Goal: Task Accomplishment & Management: Use online tool/utility

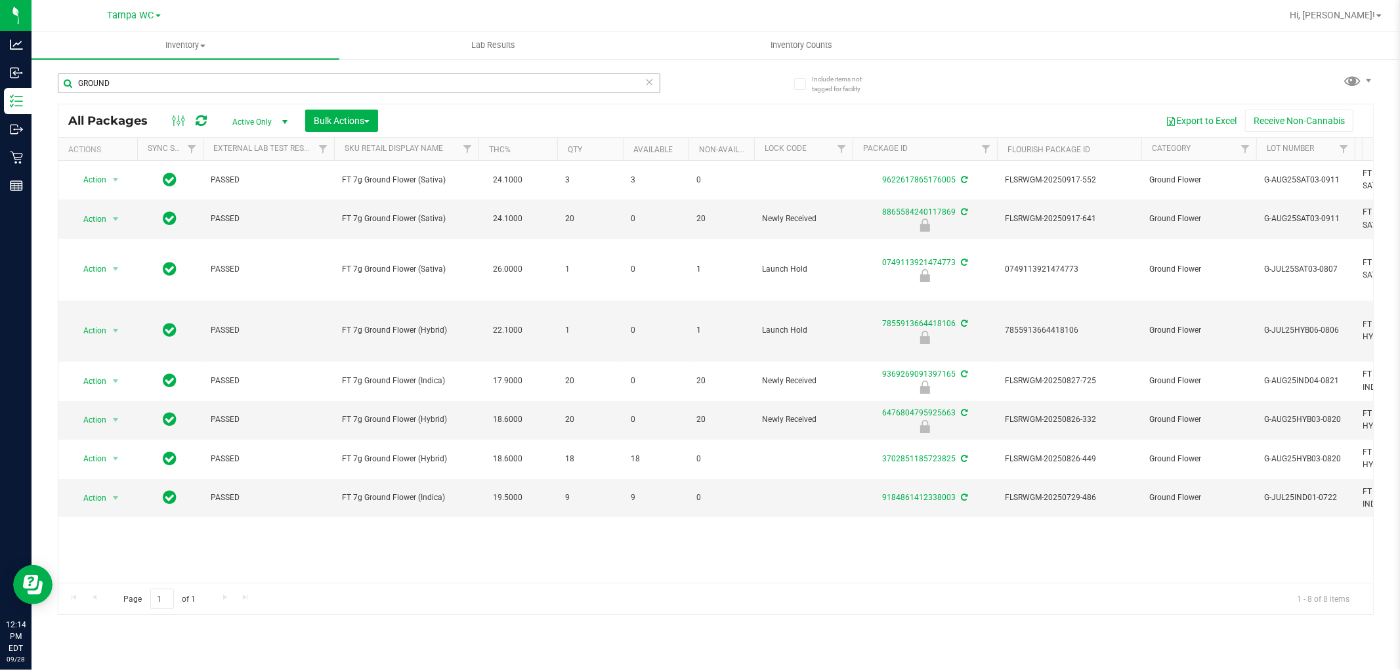
click at [241, 88] on input "GROUND" at bounding box center [359, 83] width 602 height 20
type input "[PERSON_NAME]"
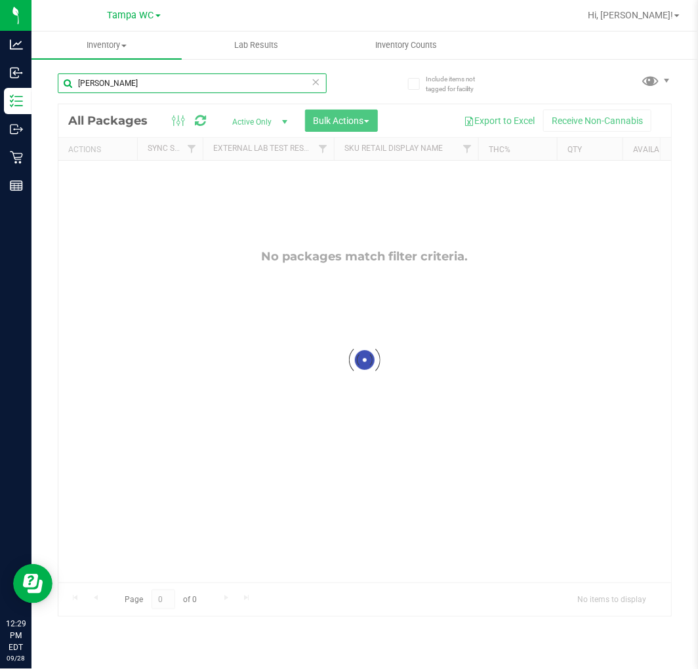
click at [142, 76] on input "[PERSON_NAME]" at bounding box center [192, 83] width 269 height 20
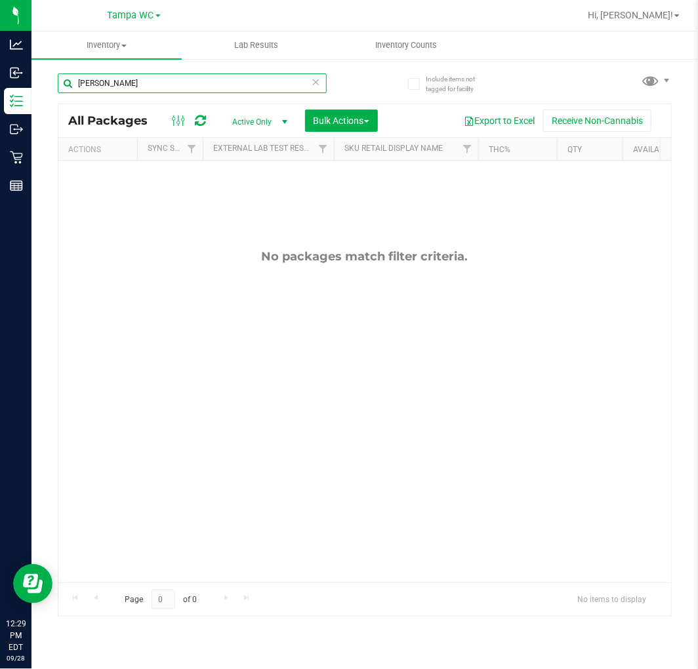
click at [142, 76] on input "[PERSON_NAME]" at bounding box center [192, 83] width 269 height 20
type input "W"
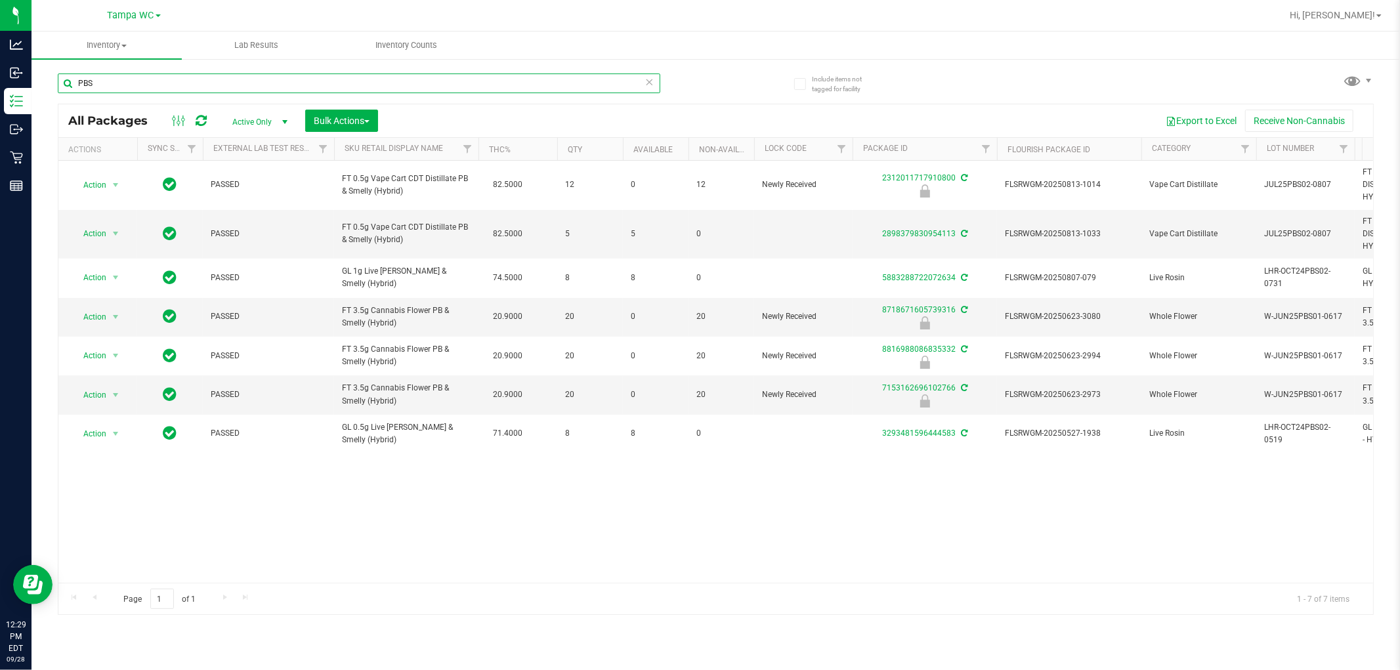
type input "PBS"
click at [647, 469] on div "Action Action Edit attributes Global inventory Locate package Package audit log…" at bounding box center [715, 372] width 1314 height 422
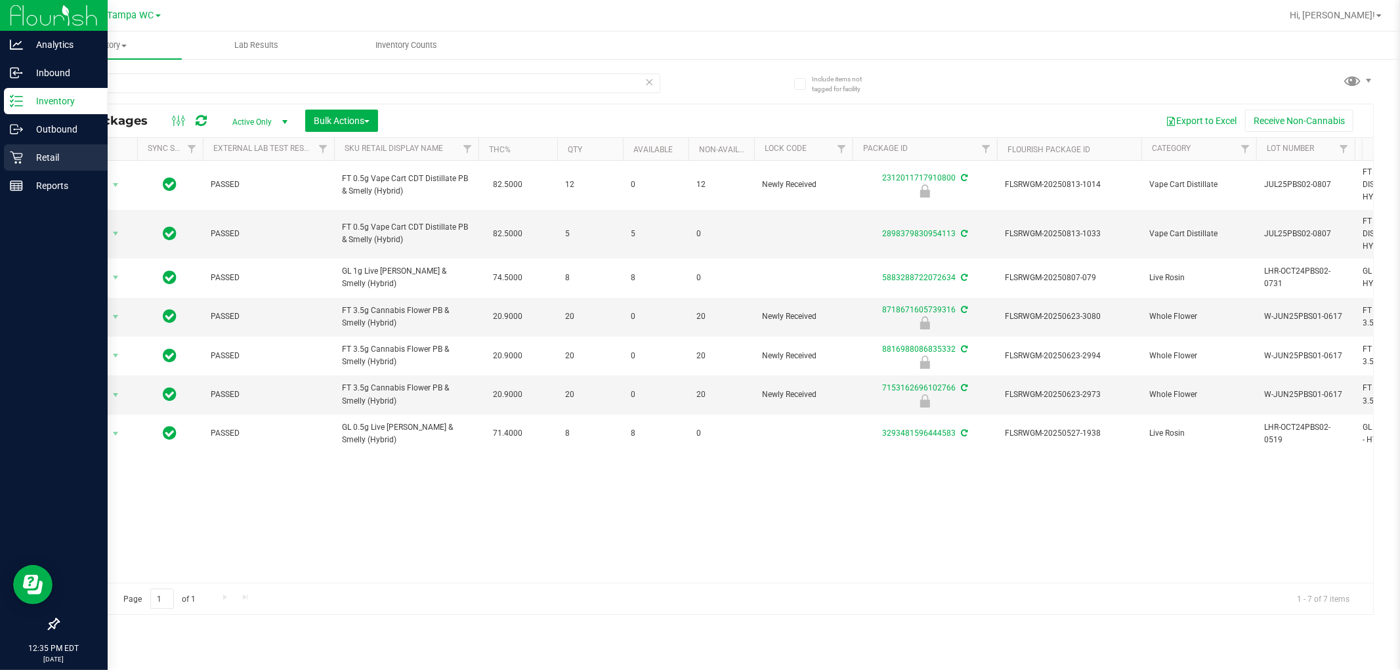
click at [27, 156] on p "Retail" at bounding box center [62, 158] width 79 height 16
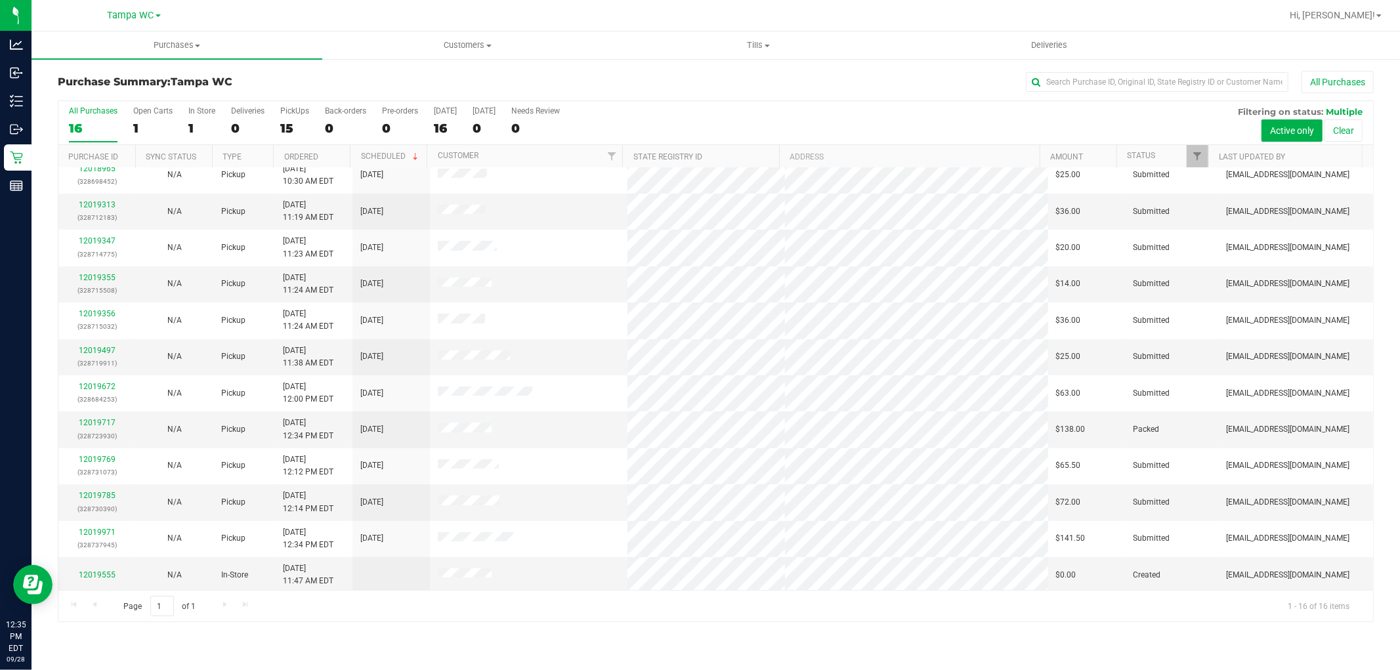
scroll to position [159, 0]
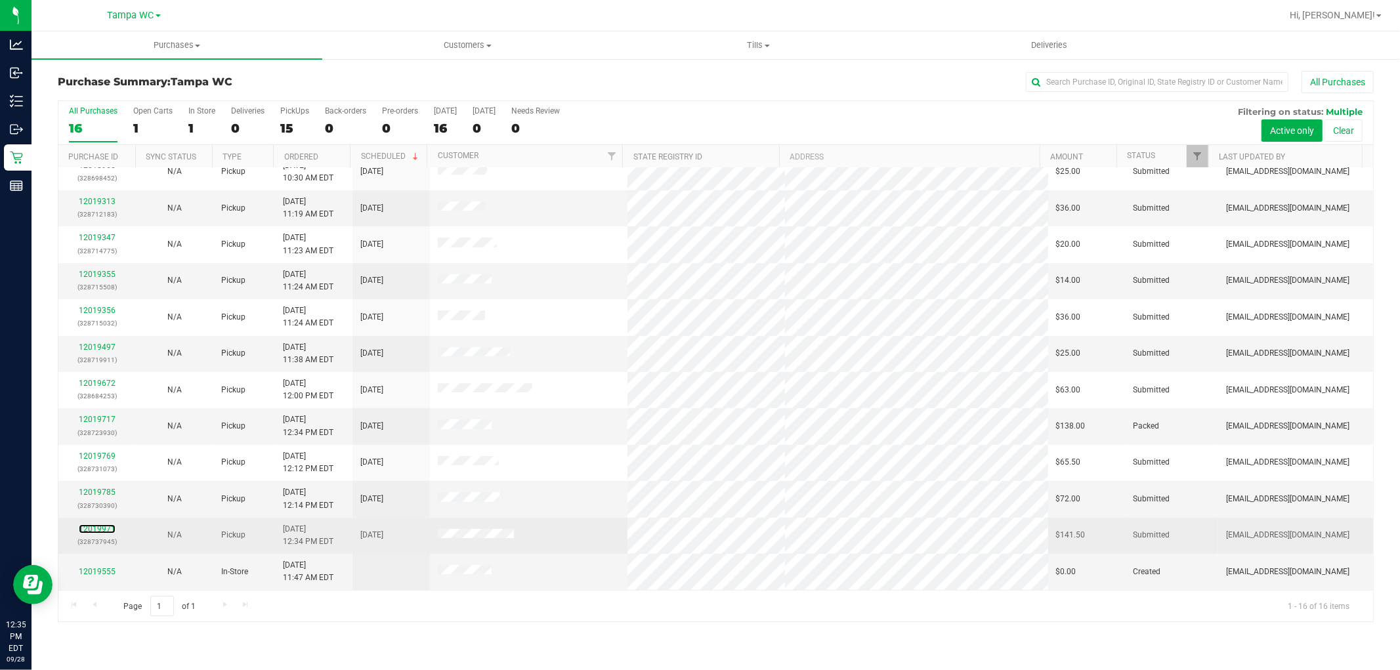
click at [94, 524] on div "12019971 (328737945)" at bounding box center [97, 535] width 62 height 25
click at [98, 532] on link "12019971" at bounding box center [97, 528] width 37 height 9
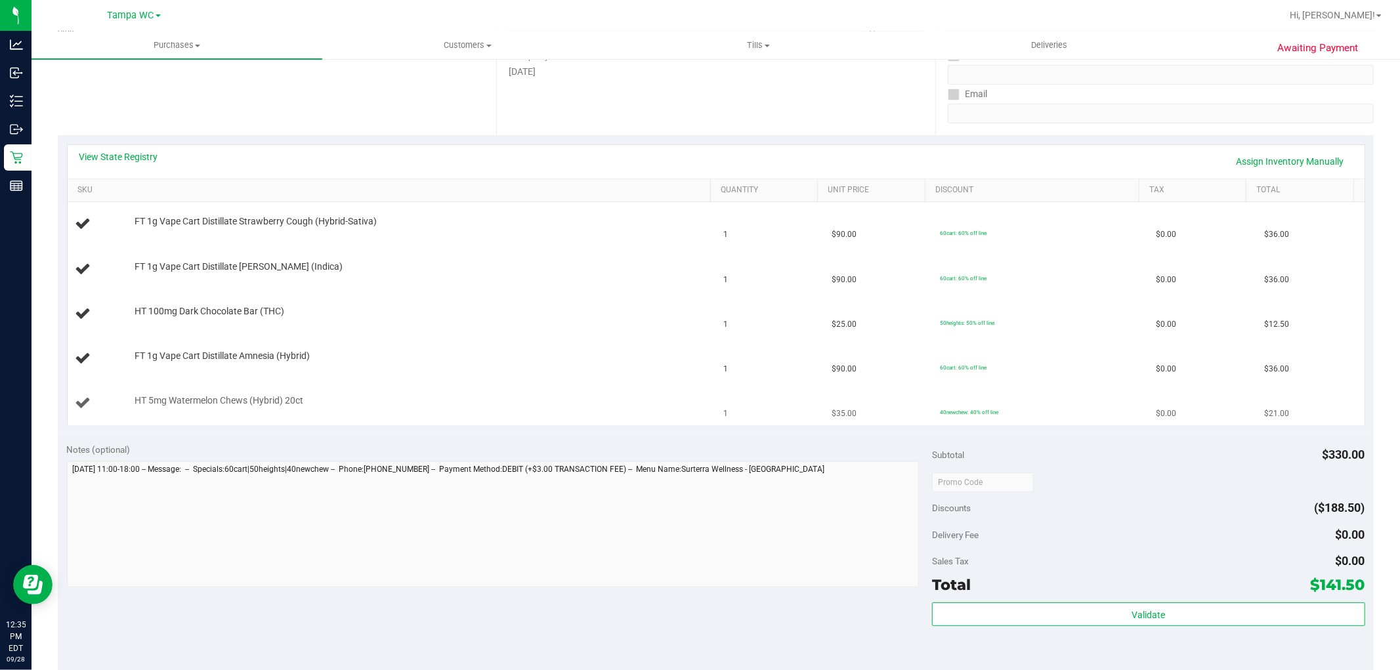
scroll to position [291, 0]
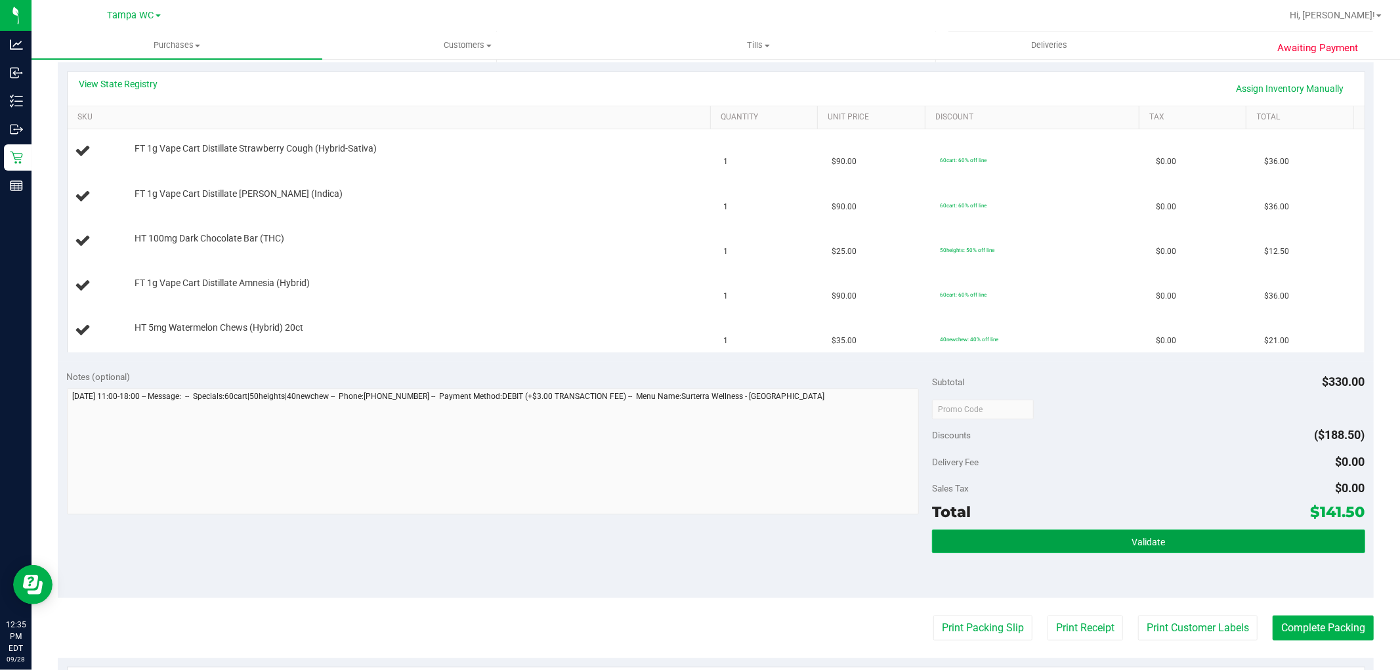
click at [698, 536] on button "Validate" at bounding box center [1148, 542] width 432 height 24
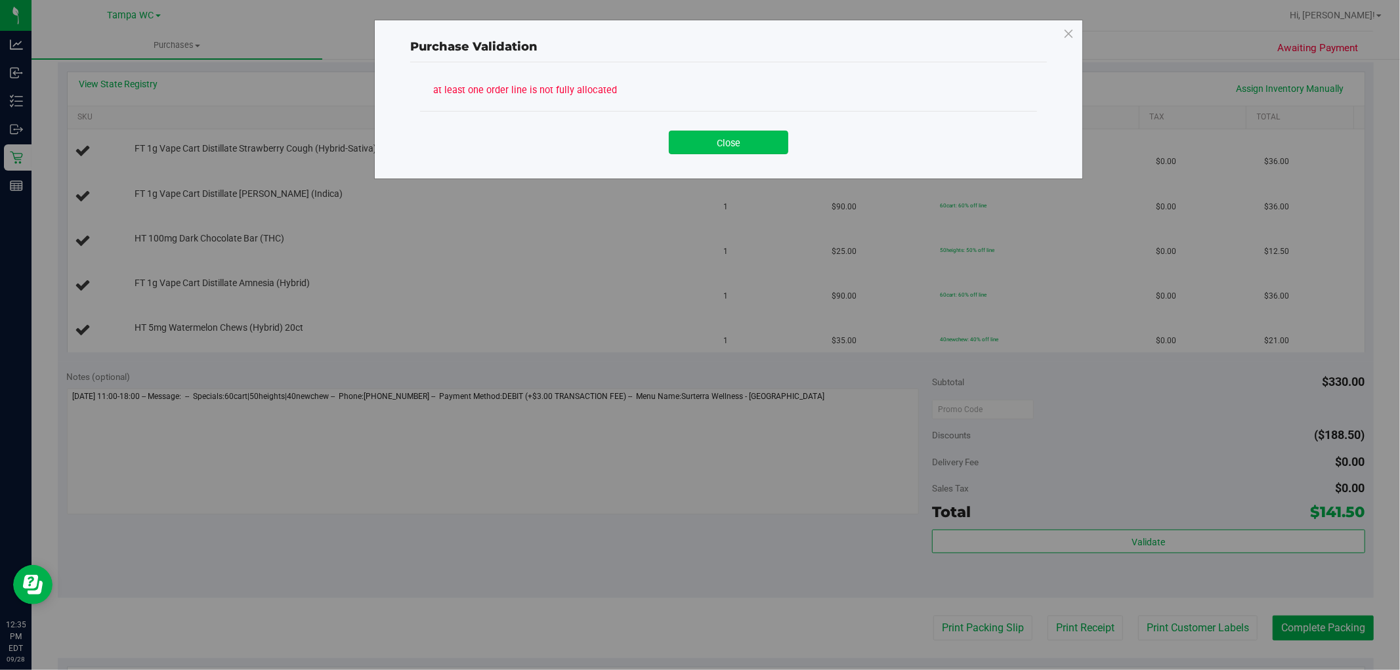
click at [698, 148] on button "Close" at bounding box center [728, 143] width 119 height 24
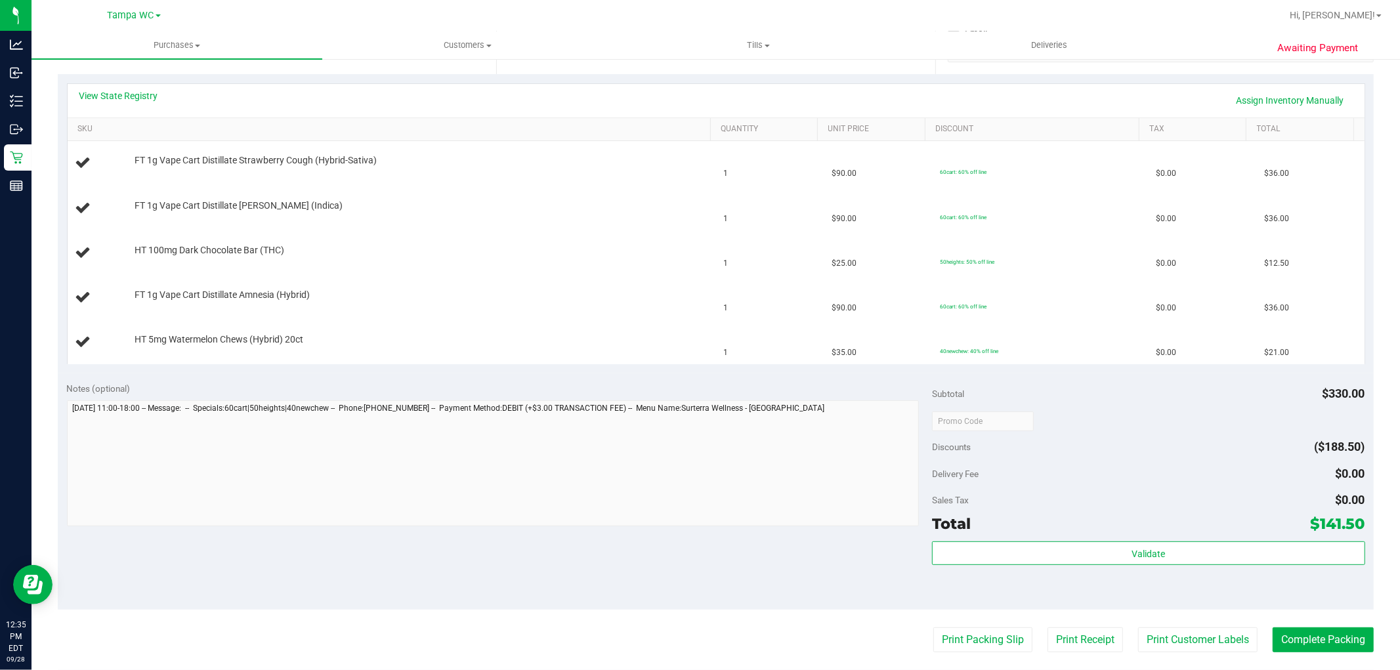
scroll to position [146, 0]
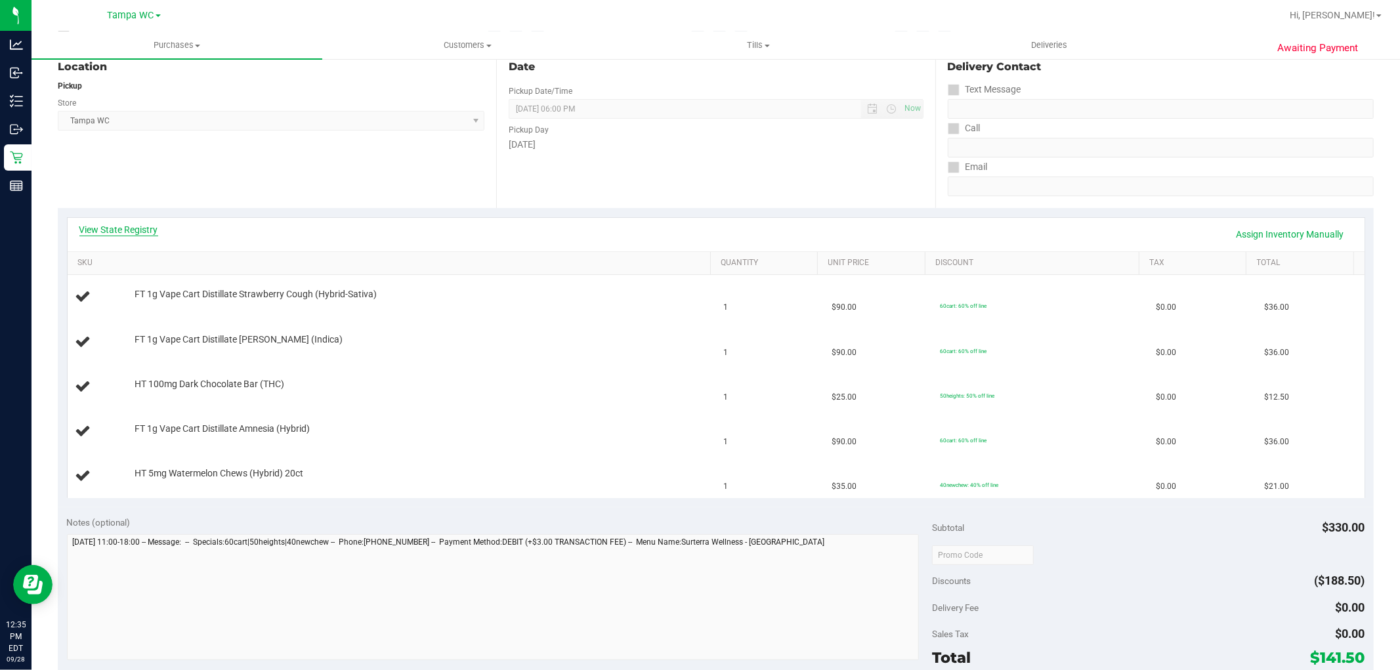
click at [127, 235] on link "View State Registry" at bounding box center [118, 229] width 79 height 13
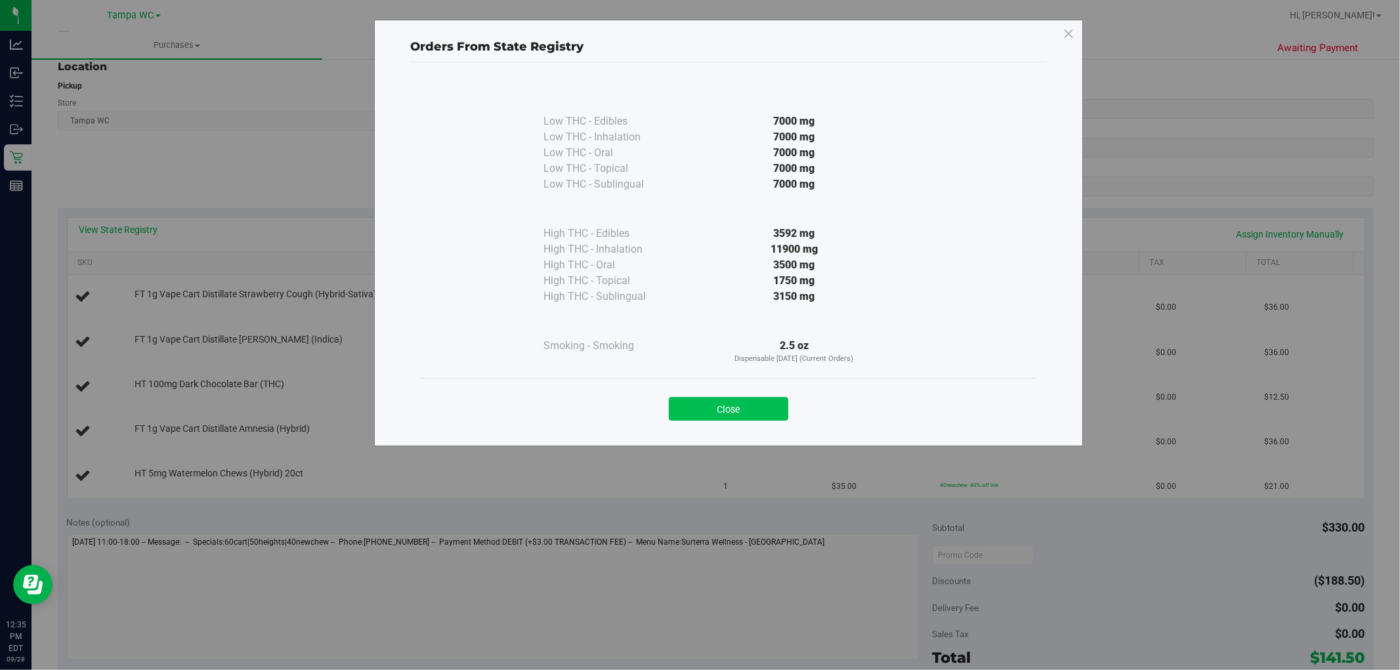
click at [694, 419] on button "Close" at bounding box center [728, 409] width 119 height 24
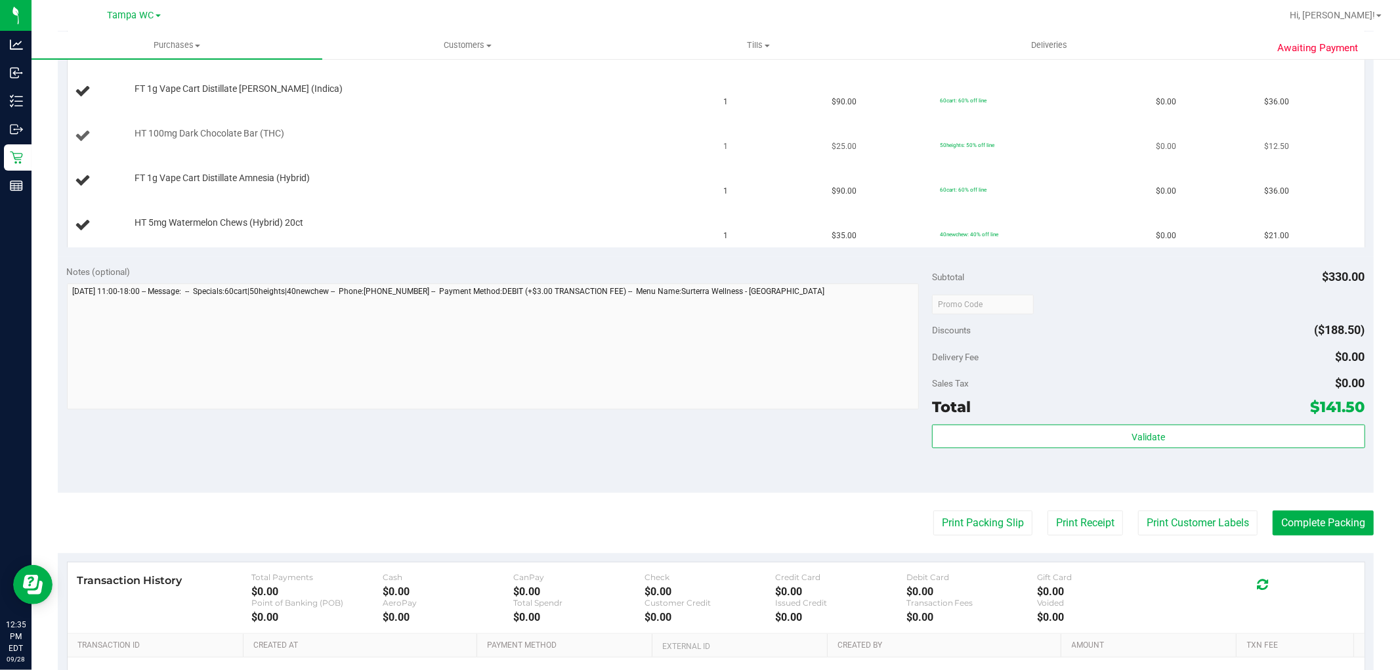
scroll to position [394, 0]
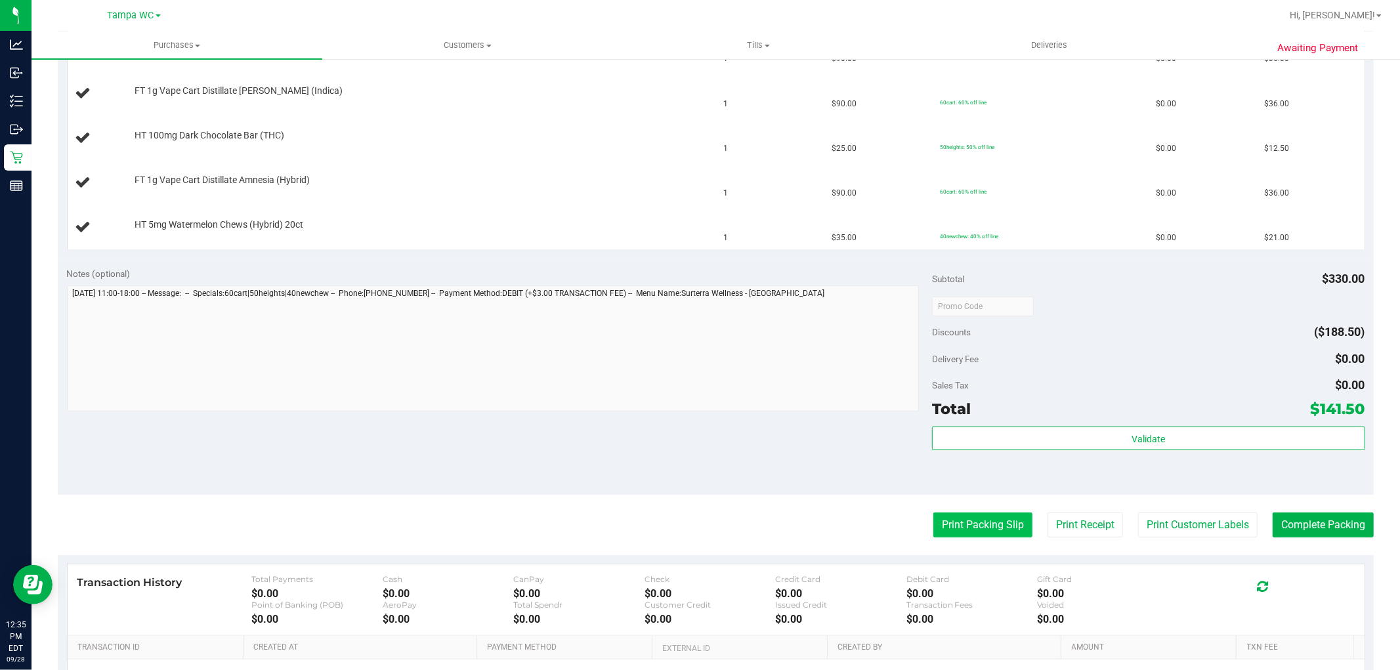
click at [698, 524] on button "Print Packing Slip" at bounding box center [982, 525] width 99 height 25
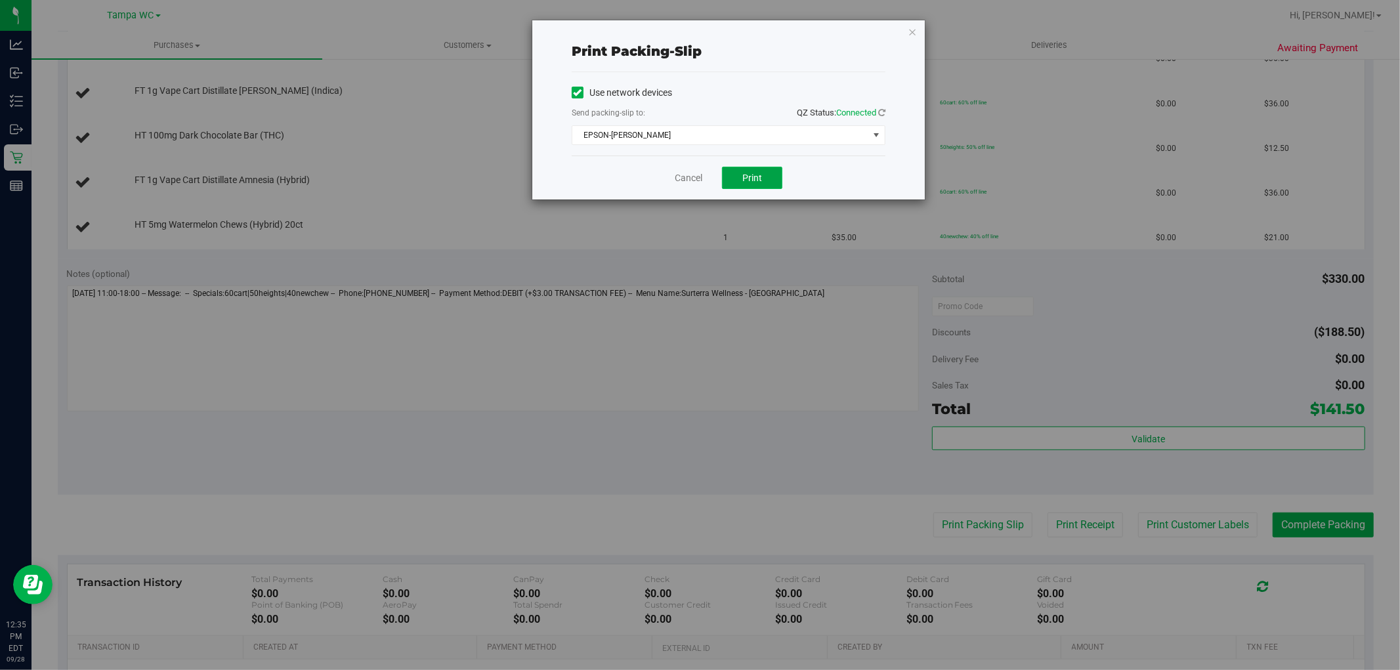
click at [698, 184] on button "Print" at bounding box center [752, 178] width 60 height 22
click at [677, 177] on link "Cancel" at bounding box center [689, 178] width 28 height 14
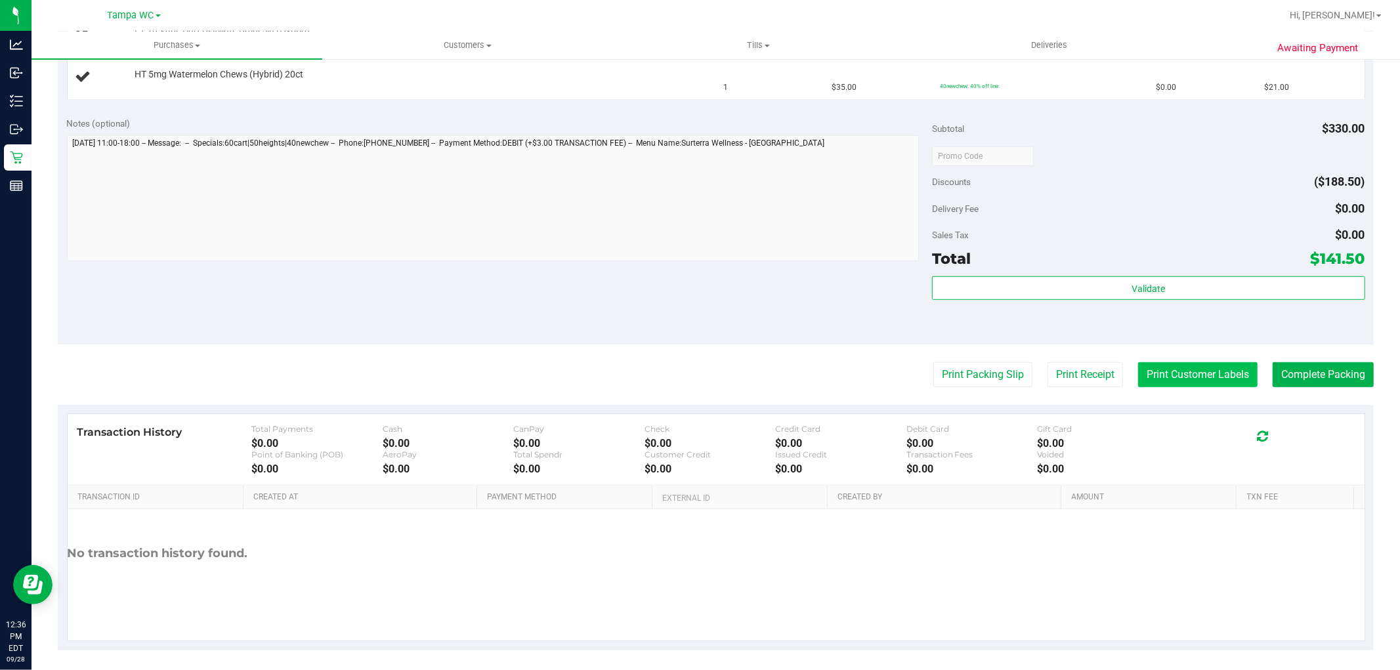
scroll to position [552, 0]
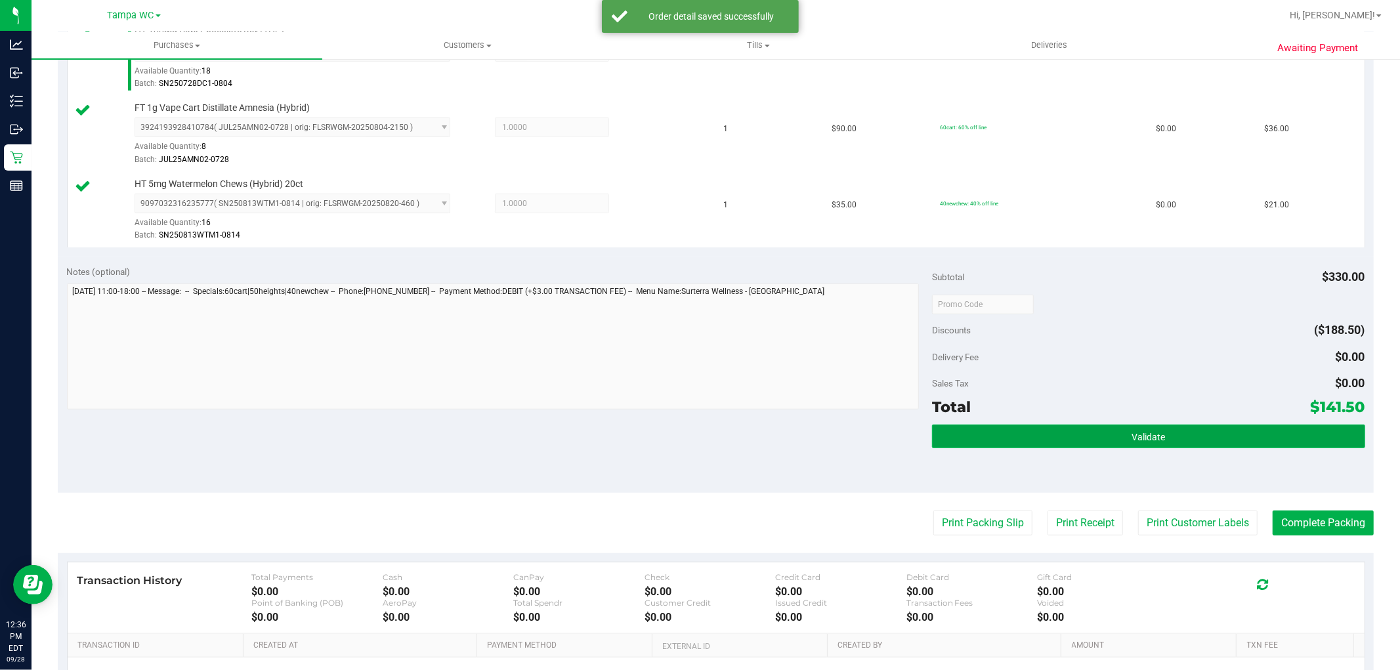
click at [698, 435] on button "Validate" at bounding box center [1148, 437] width 432 height 24
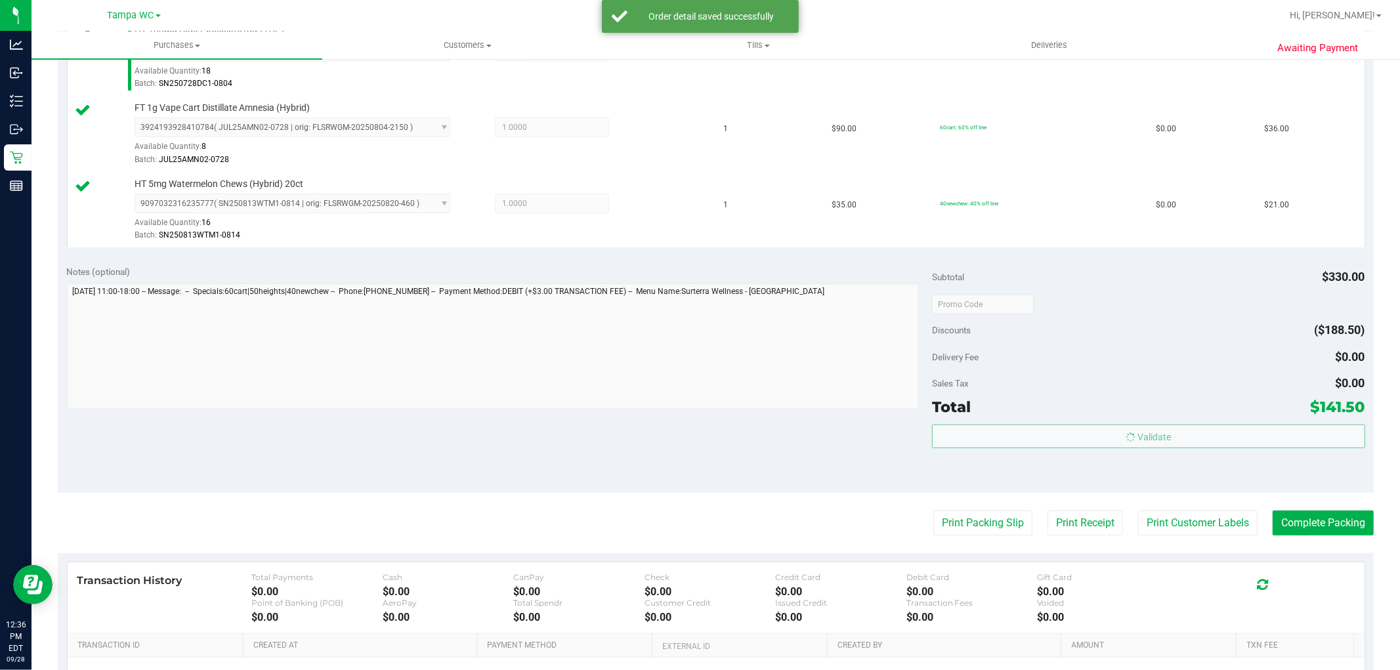
click at [698, 391] on div "Sales Tax $0.00" at bounding box center [1148, 383] width 432 height 24
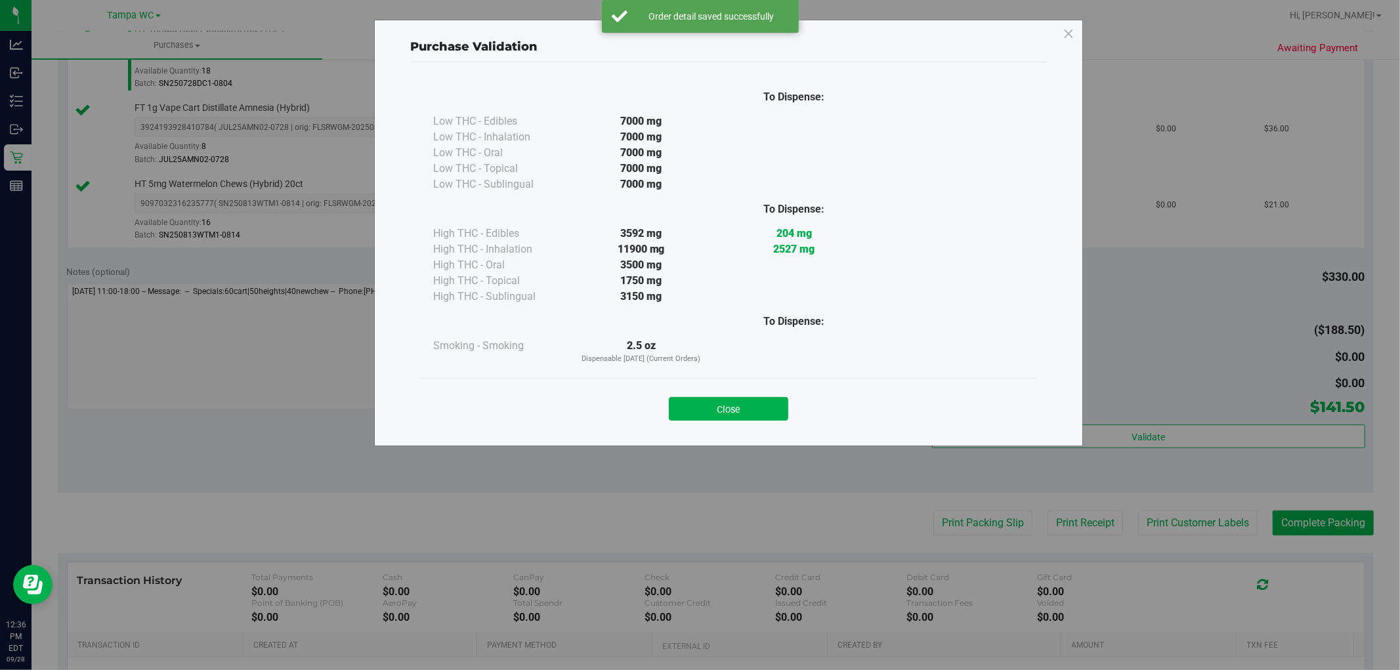
drag, startPoint x: 673, startPoint y: 390, endPoint x: 799, endPoint y: 434, distance: 133.4
click at [681, 394] on div "Close" at bounding box center [728, 404] width 597 height 33
drag, startPoint x: 777, startPoint y: 430, endPoint x: 768, endPoint y: 421, distance: 13.0
click at [698, 429] on div "Close" at bounding box center [728, 404] width 617 height 53
click at [698, 415] on button "Close" at bounding box center [728, 409] width 119 height 24
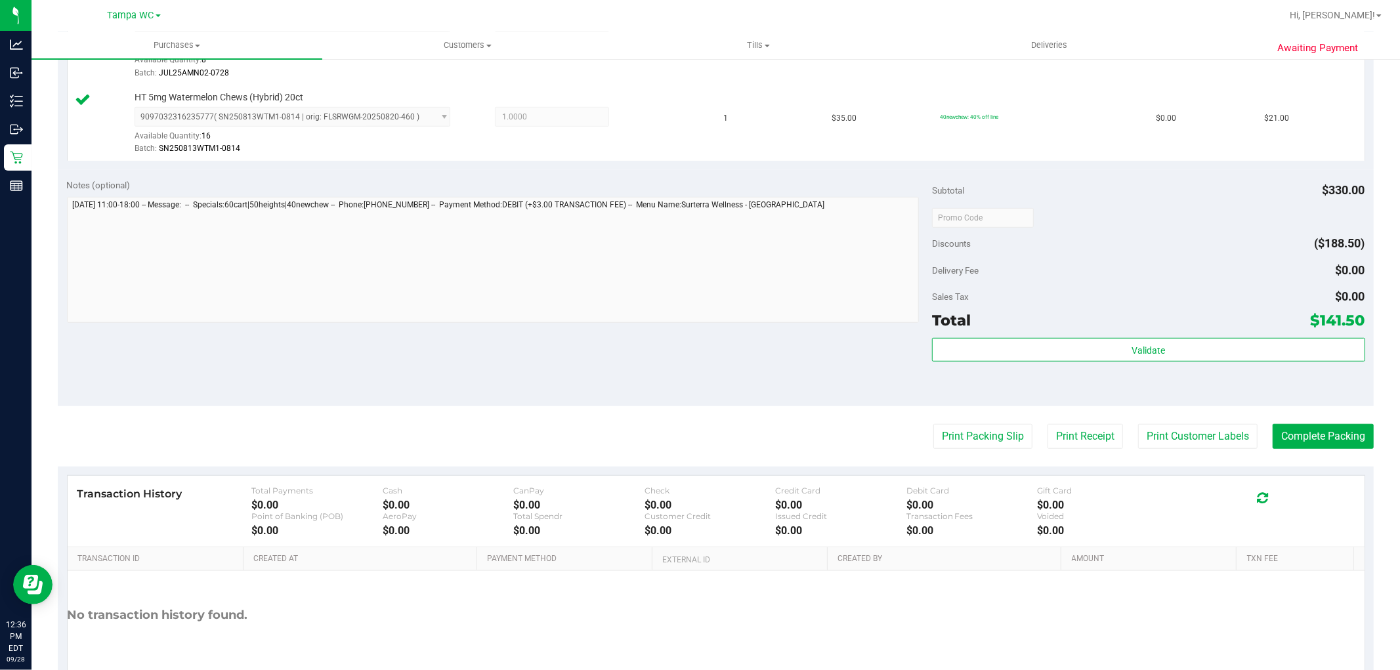
scroll to position [709, 0]
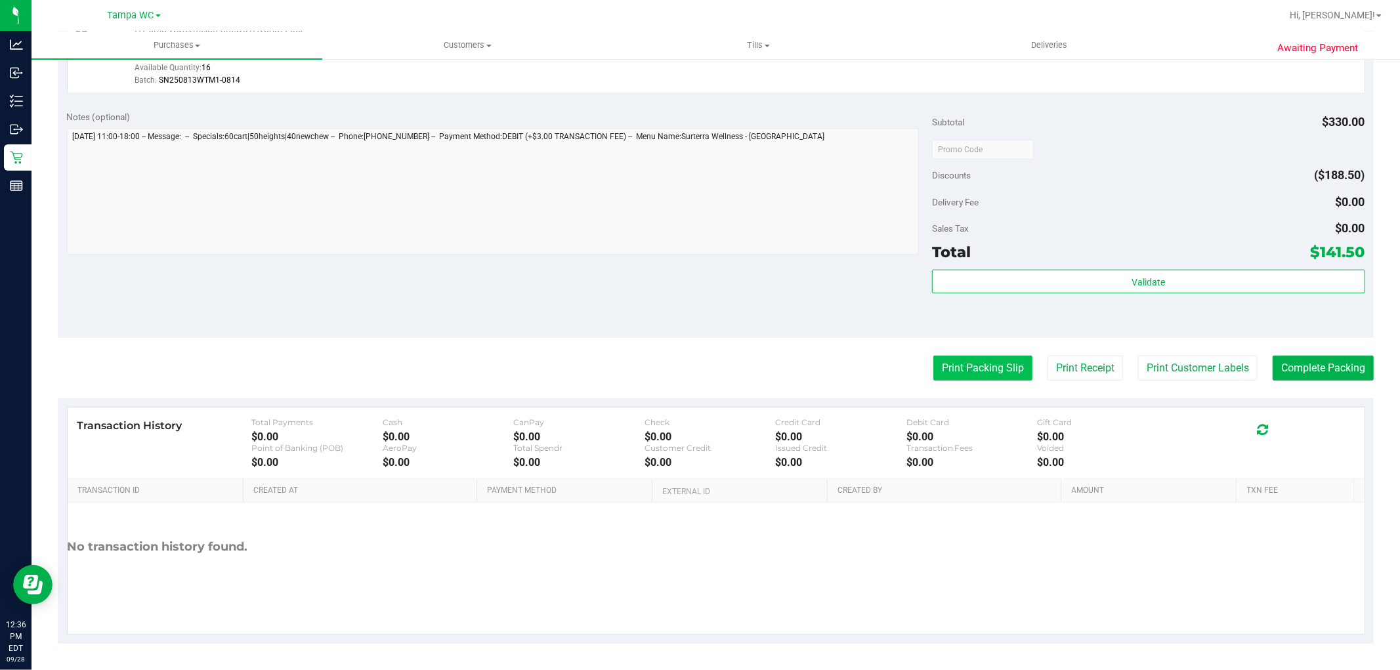
click at [698, 371] on button "Print Packing Slip" at bounding box center [982, 368] width 99 height 25
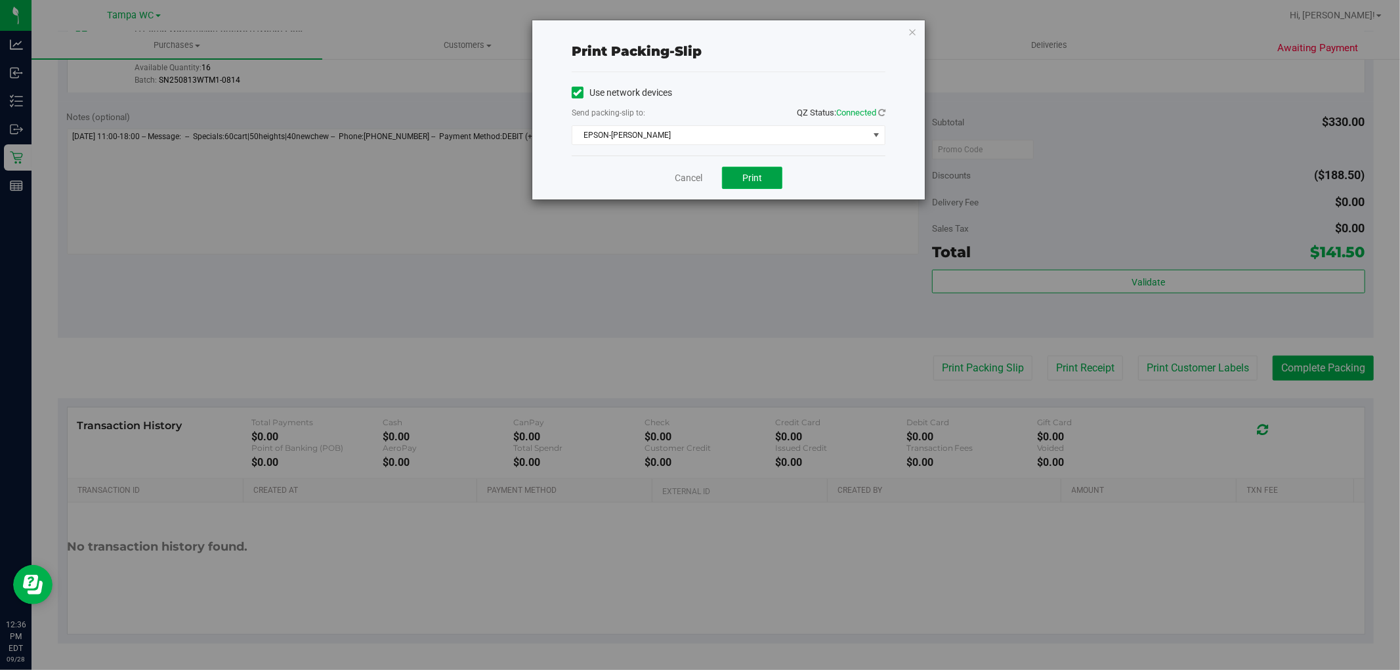
click at [698, 173] on span "Print" at bounding box center [752, 178] width 20 height 10
click at [684, 181] on link "Cancel" at bounding box center [689, 178] width 28 height 14
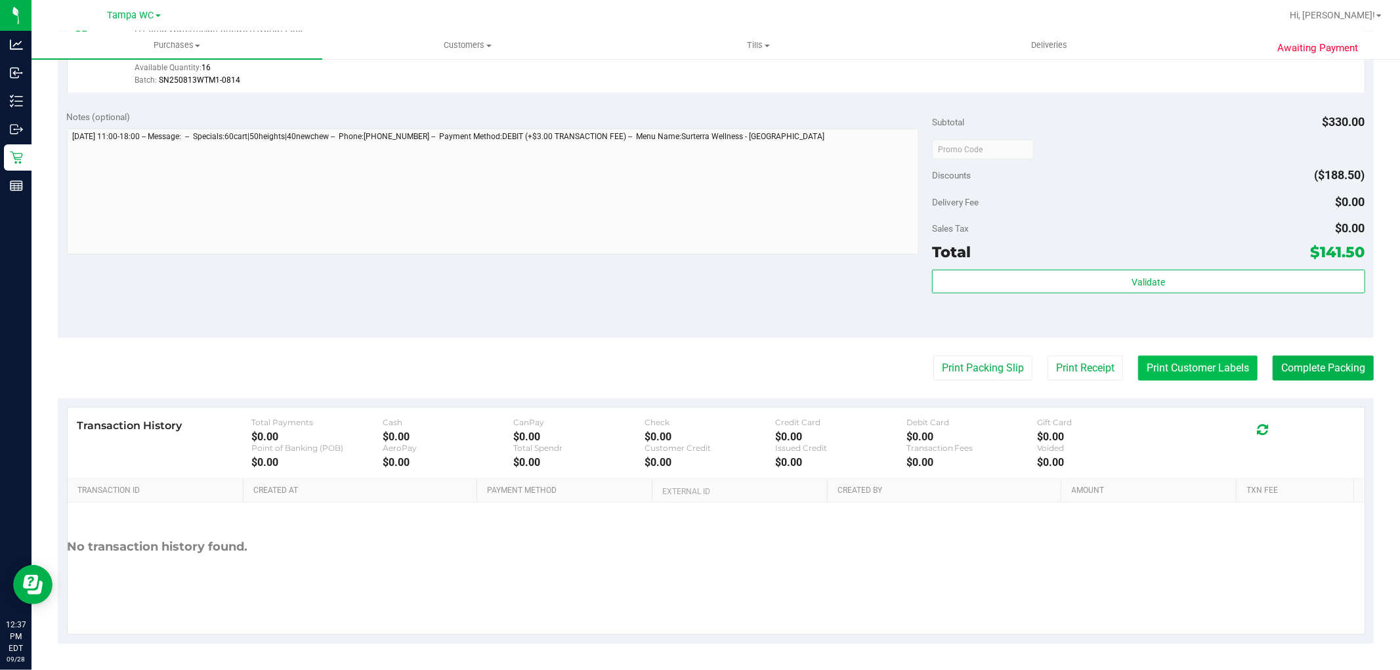
click at [698, 375] on button "Print Customer Labels" at bounding box center [1197, 368] width 119 height 25
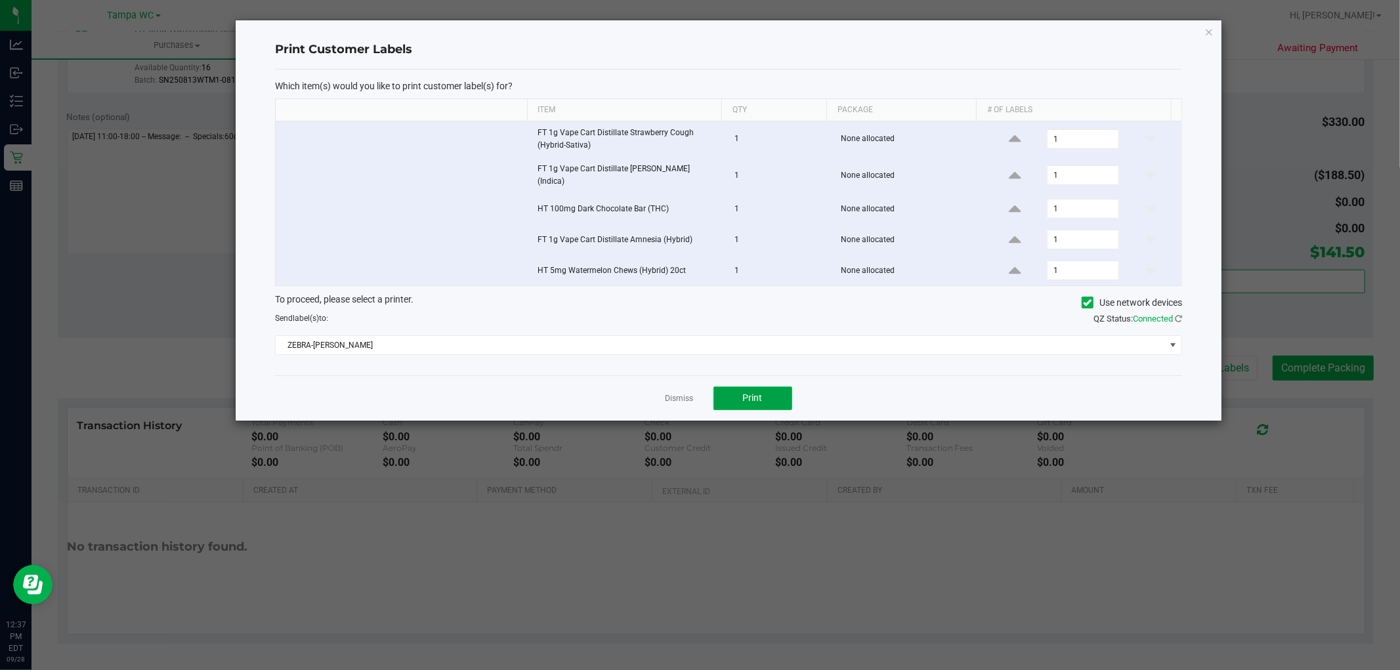
click at [698, 392] on button "Print" at bounding box center [752, 399] width 79 height 24
click at [671, 396] on link "Dismiss" at bounding box center [679, 398] width 28 height 11
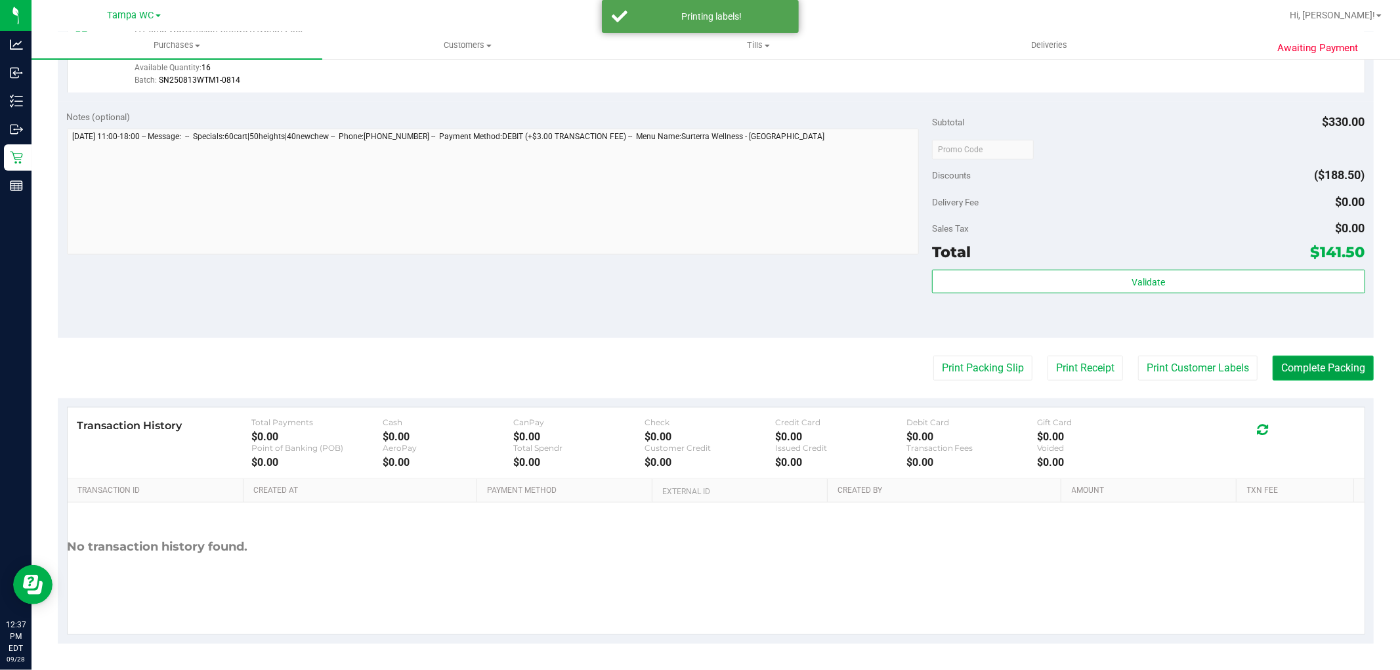
click at [698, 363] on button "Complete Packing" at bounding box center [1322, 368] width 101 height 25
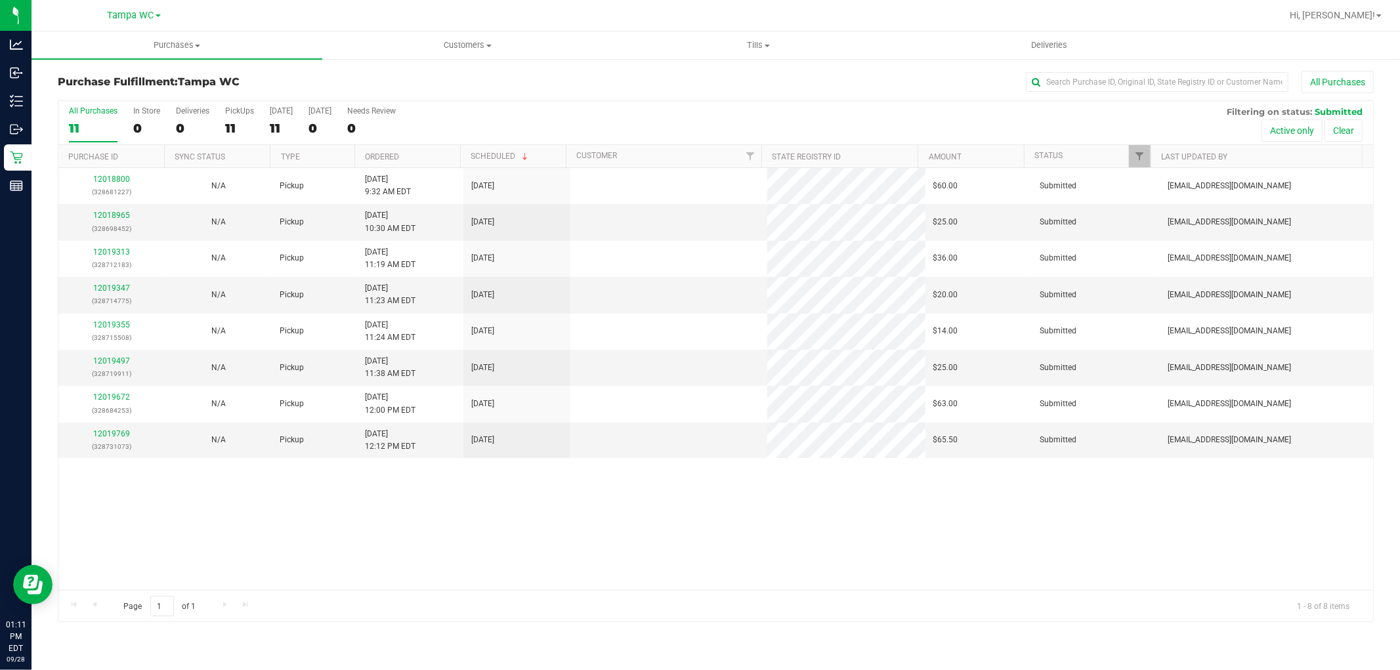
click at [493, 509] on div "12018800 (328681227) N/A Pickup 9/28/2025 9:32 AM EDT 9/28/2025 $60.00 Submitte…" at bounding box center [715, 379] width 1314 height 422
click at [504, 507] on div "12018800 (328681227) N/A Pickup 9/28/2025 9:32 AM EDT 9/28/2025 $60.00 Submitte…" at bounding box center [715, 379] width 1314 height 422
click at [619, 513] on div "12018800 (328681227) N/A Pickup 9/28/2025 9:32 AM EDT 9/28/2025 $60.00 Submitte…" at bounding box center [715, 379] width 1314 height 422
click at [536, 522] on div "12018800 (328681227) N/A Pickup 9/28/2025 9:32 AM EDT 9/28/2025 $60.00 Submitte…" at bounding box center [715, 379] width 1314 height 422
click at [511, 527] on div "12018800 (328681227) N/A Pickup 9/28/2025 9:32 AM EDT 9/28/2025 $60.00 Submitte…" at bounding box center [715, 379] width 1314 height 422
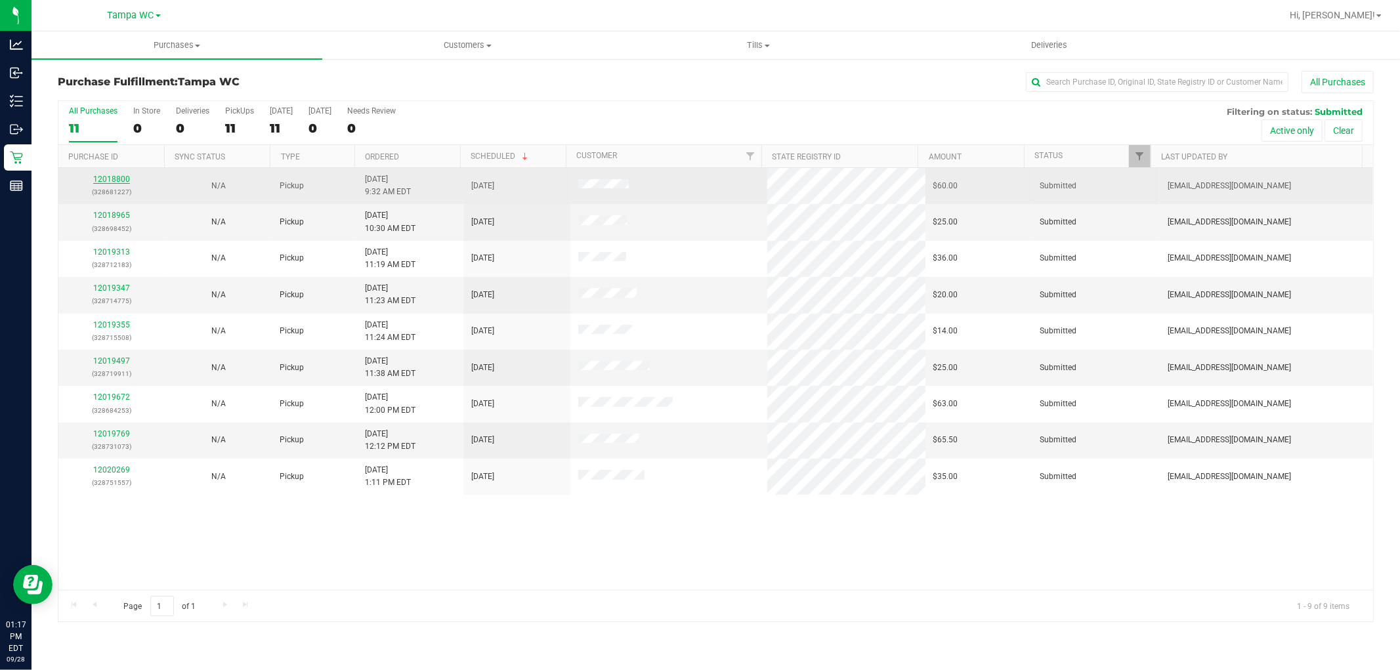
click at [110, 178] on link "12018800" at bounding box center [111, 179] width 37 height 9
click at [106, 171] on td "12018800 (328681227)" at bounding box center [111, 186] width 106 height 36
click at [108, 178] on link "12018800" at bounding box center [111, 179] width 37 height 9
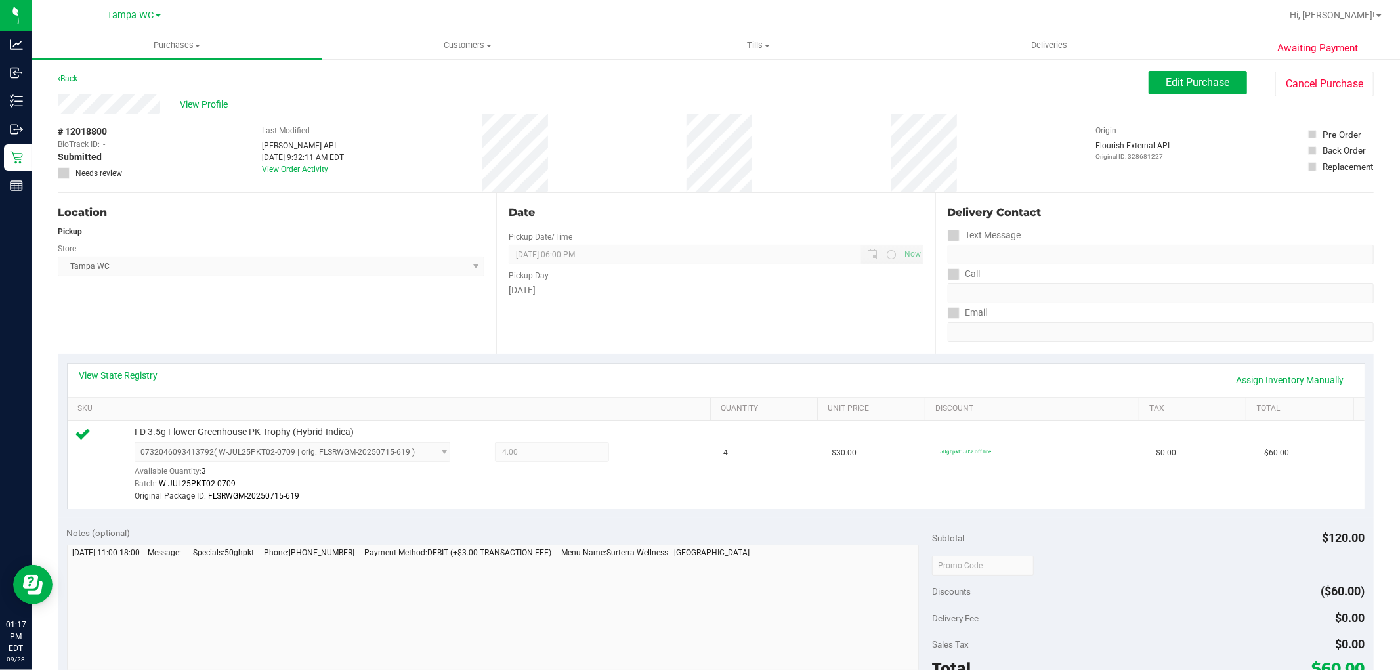
click at [665, 385] on div "View State Registry Assign Inventory Manually" at bounding box center [715, 380] width 1273 height 22
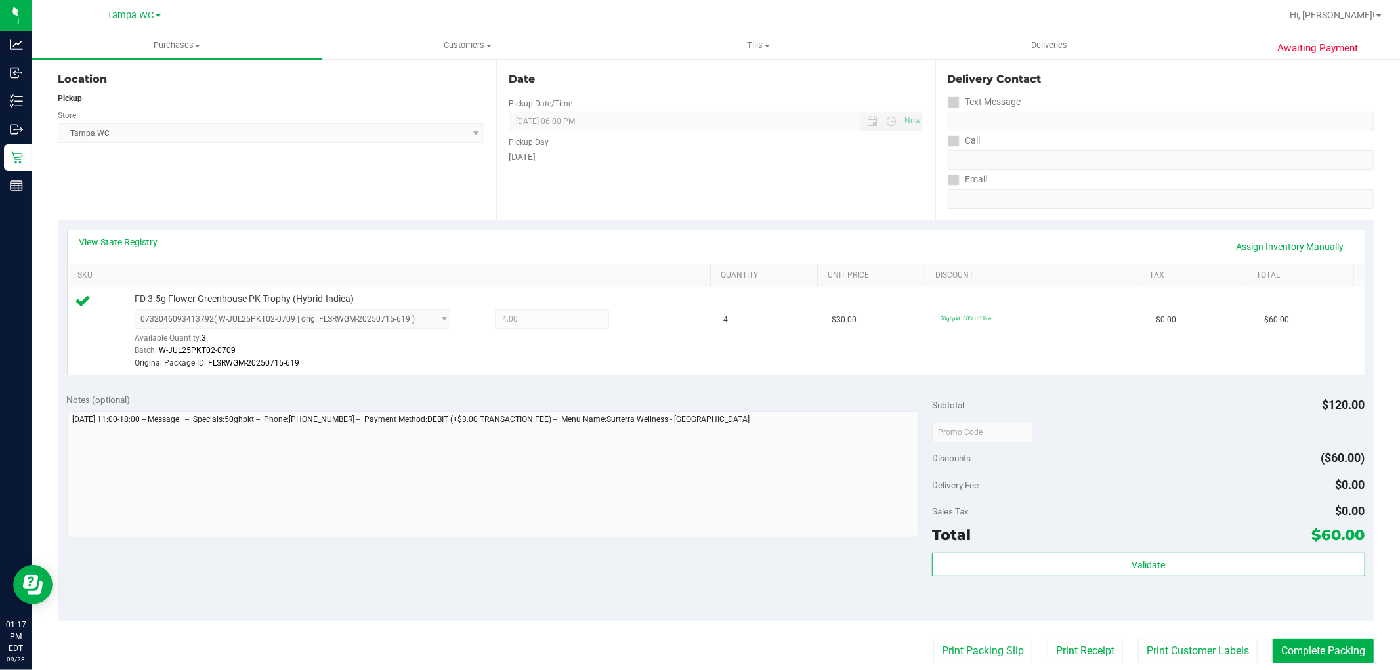
scroll to position [417, 0]
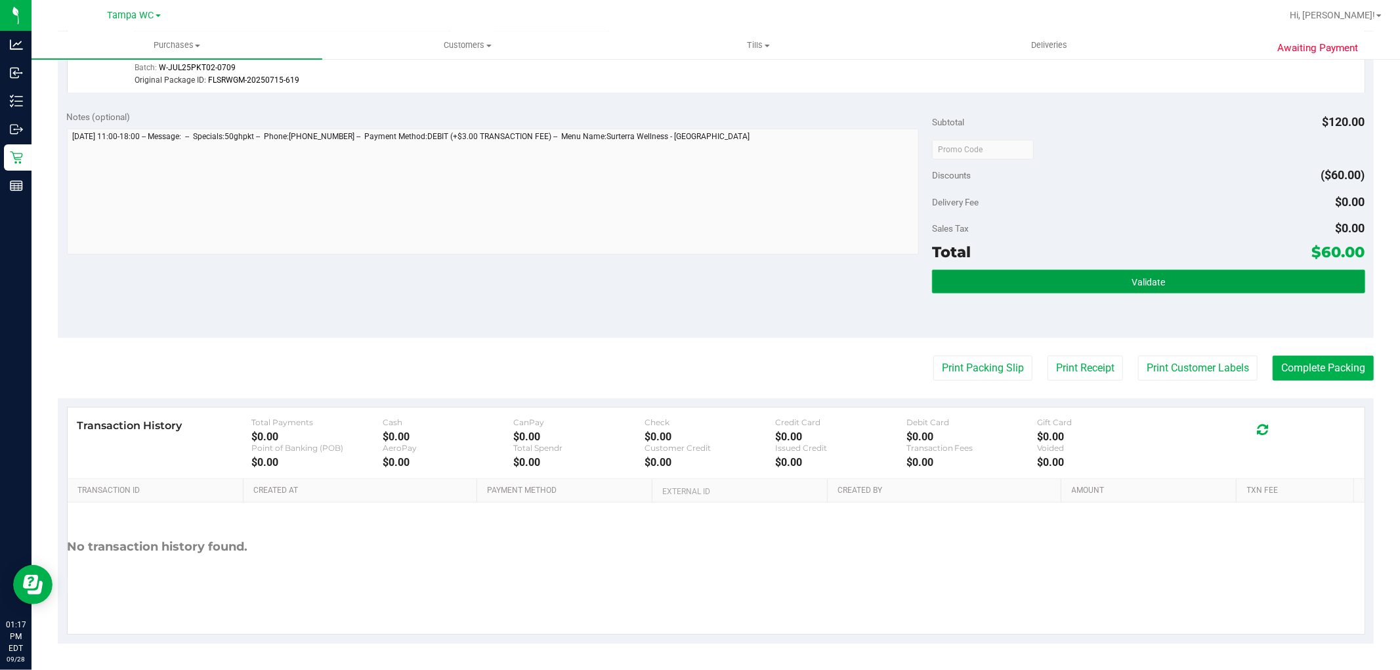
click at [698, 284] on button "Validate" at bounding box center [1148, 282] width 432 height 24
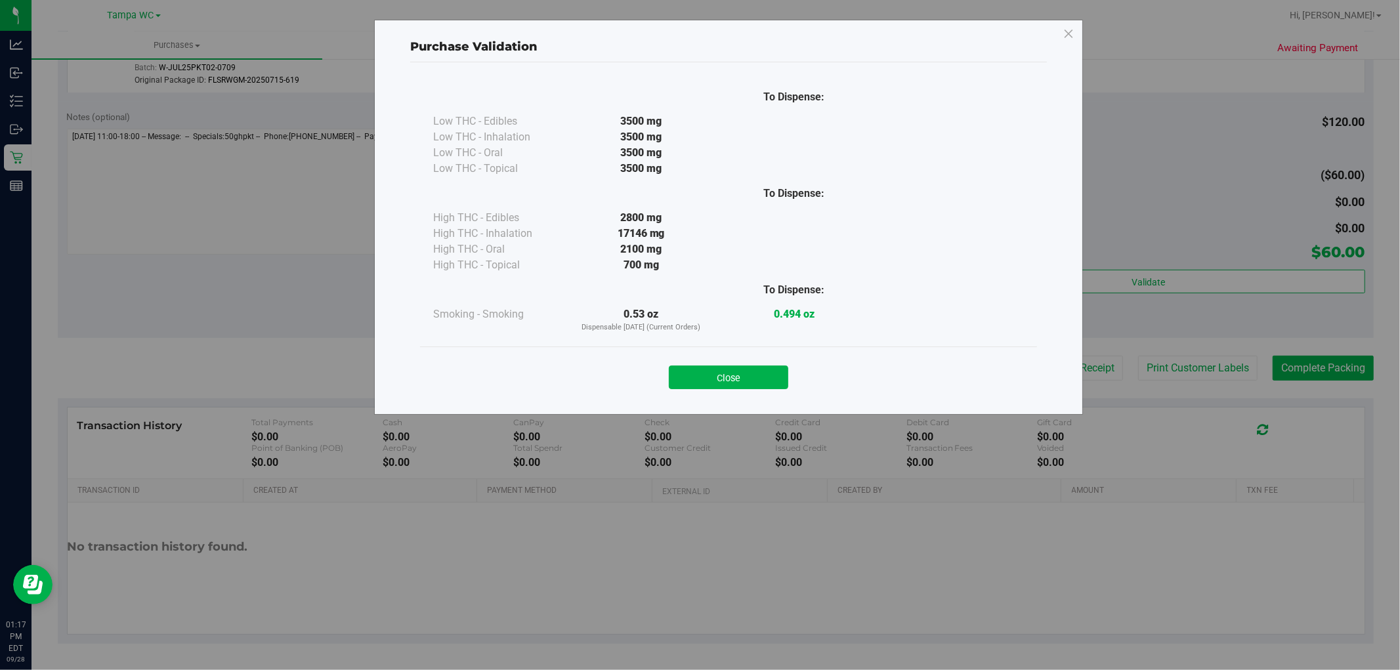
click at [698, 232] on div "Purchase Validation To Dispense: Low THC - Edibles 3500 mg" at bounding box center [705, 335] width 1410 height 670
click at [698, 377] on button "Close" at bounding box center [728, 378] width 119 height 24
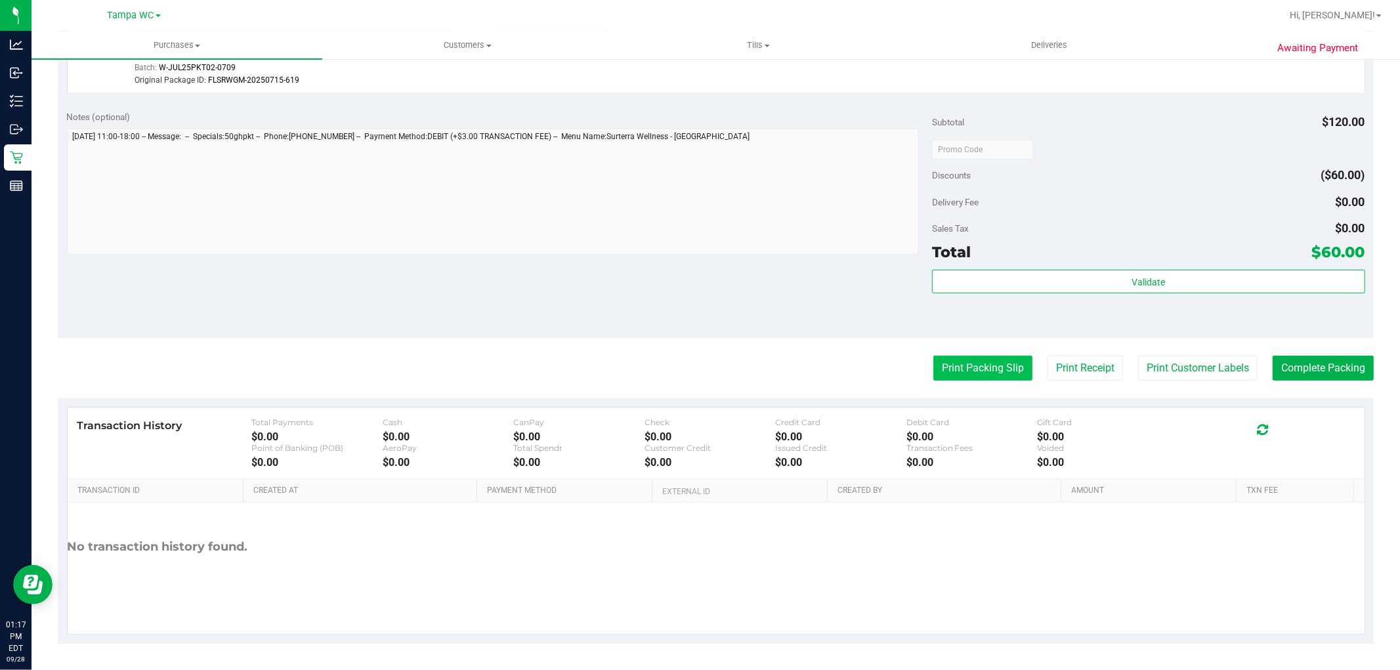
click at [698, 369] on button "Print Packing Slip" at bounding box center [982, 368] width 99 height 25
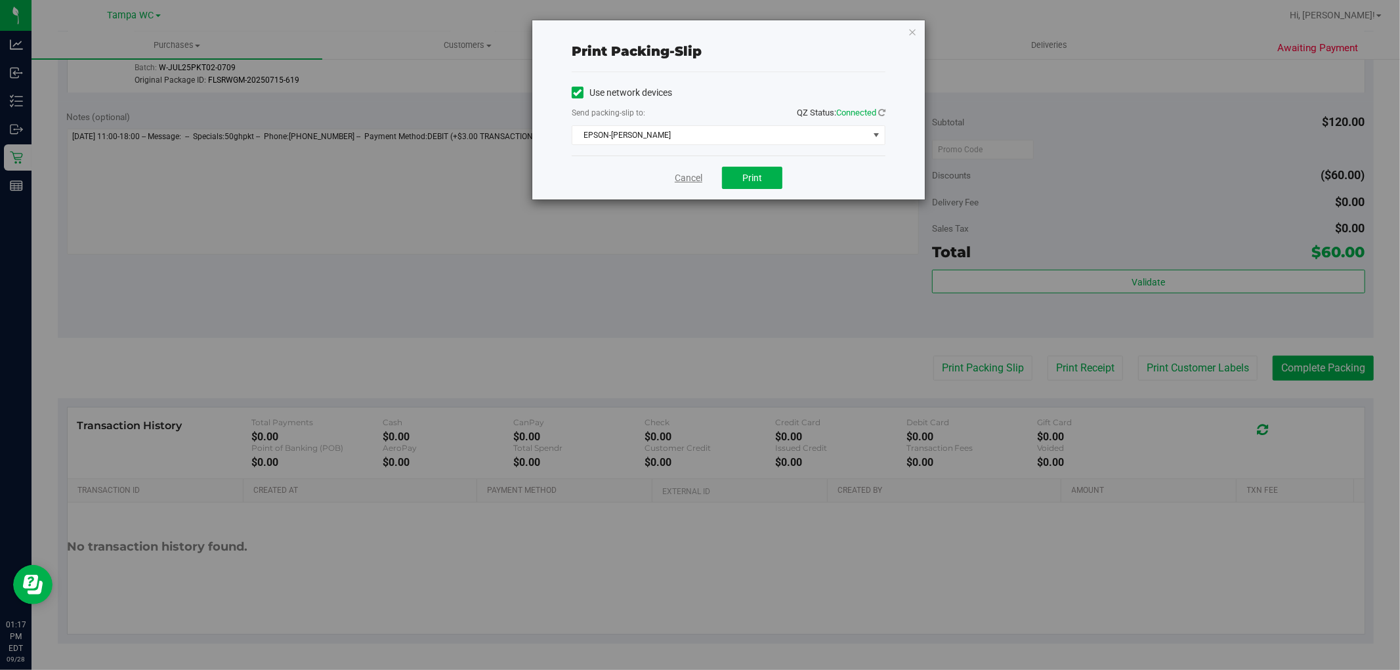
click at [687, 180] on link "Cancel" at bounding box center [689, 178] width 28 height 14
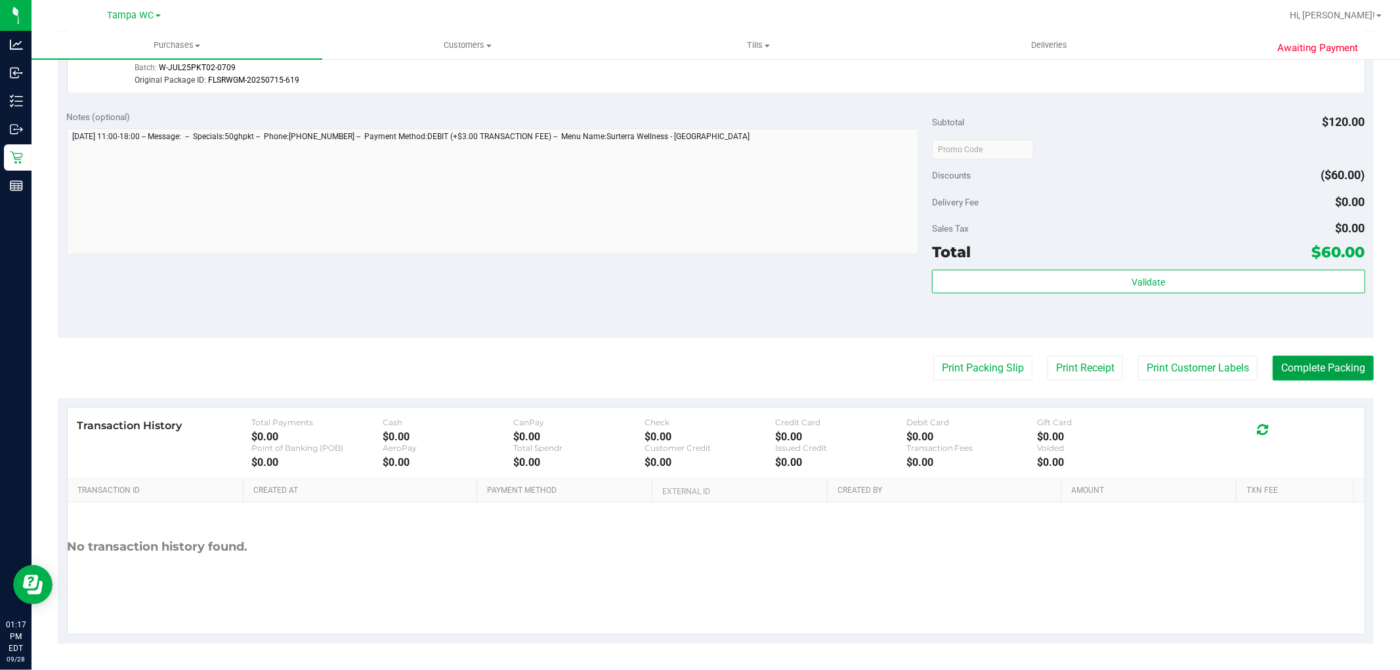
click at [698, 372] on button "Complete Packing" at bounding box center [1322, 368] width 101 height 25
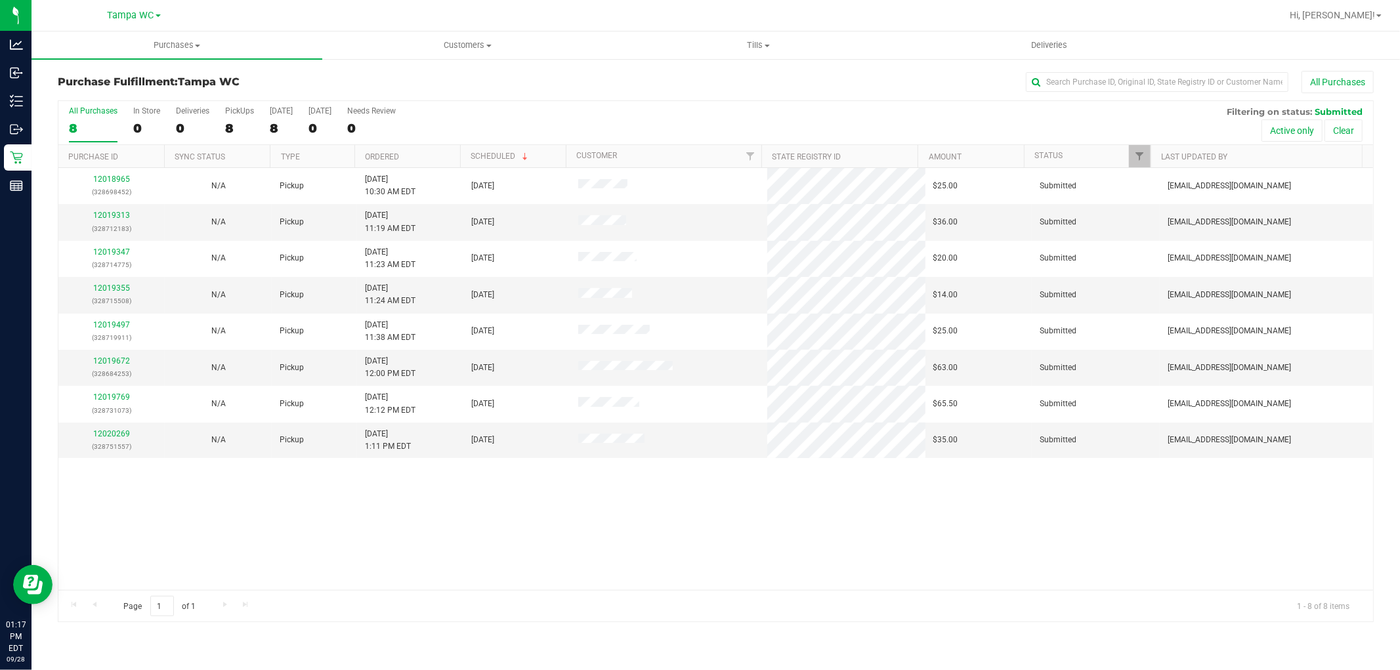
click at [679, 584] on div "12018965 (328698452) N/A Pickup 9/28/2025 10:30 AM EDT 9/28/2025 $25.00 Submitt…" at bounding box center [715, 379] width 1314 height 422
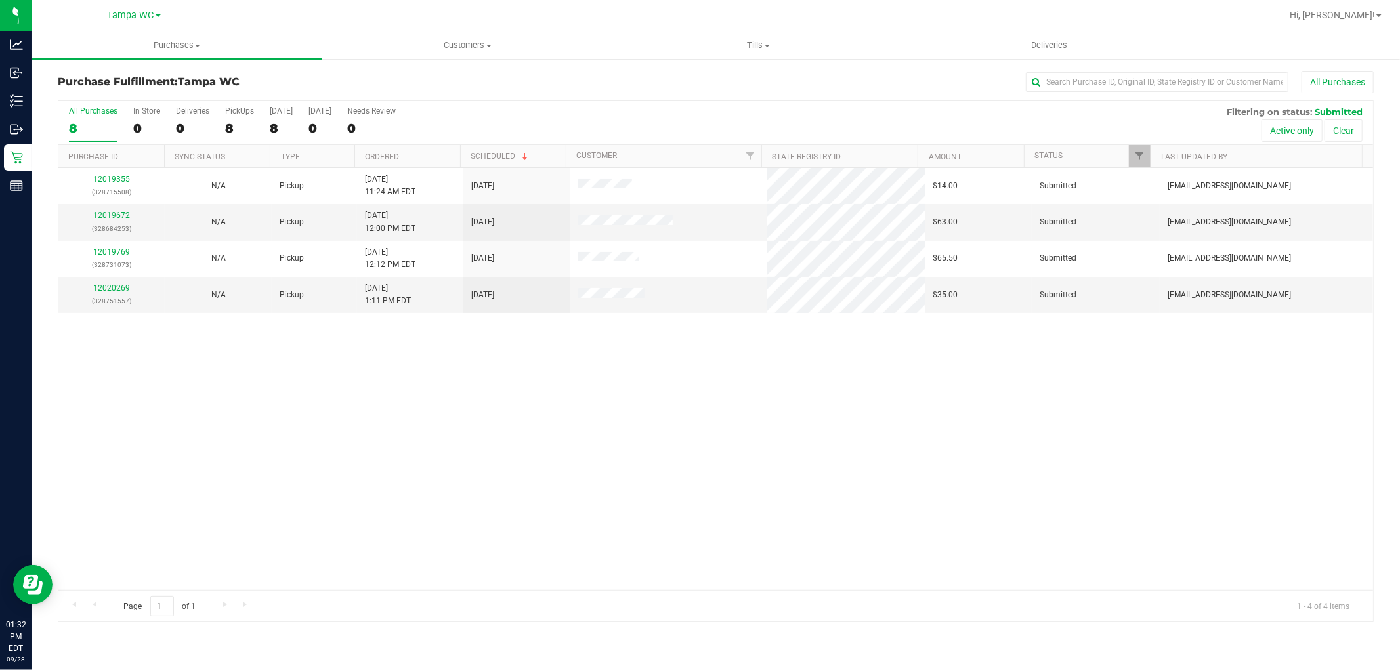
click at [364, 436] on div "12019355 (328715508) N/A Pickup 9/28/2025 11:24 AM EDT 9/28/2025 $14.00 Submitt…" at bounding box center [715, 379] width 1314 height 422
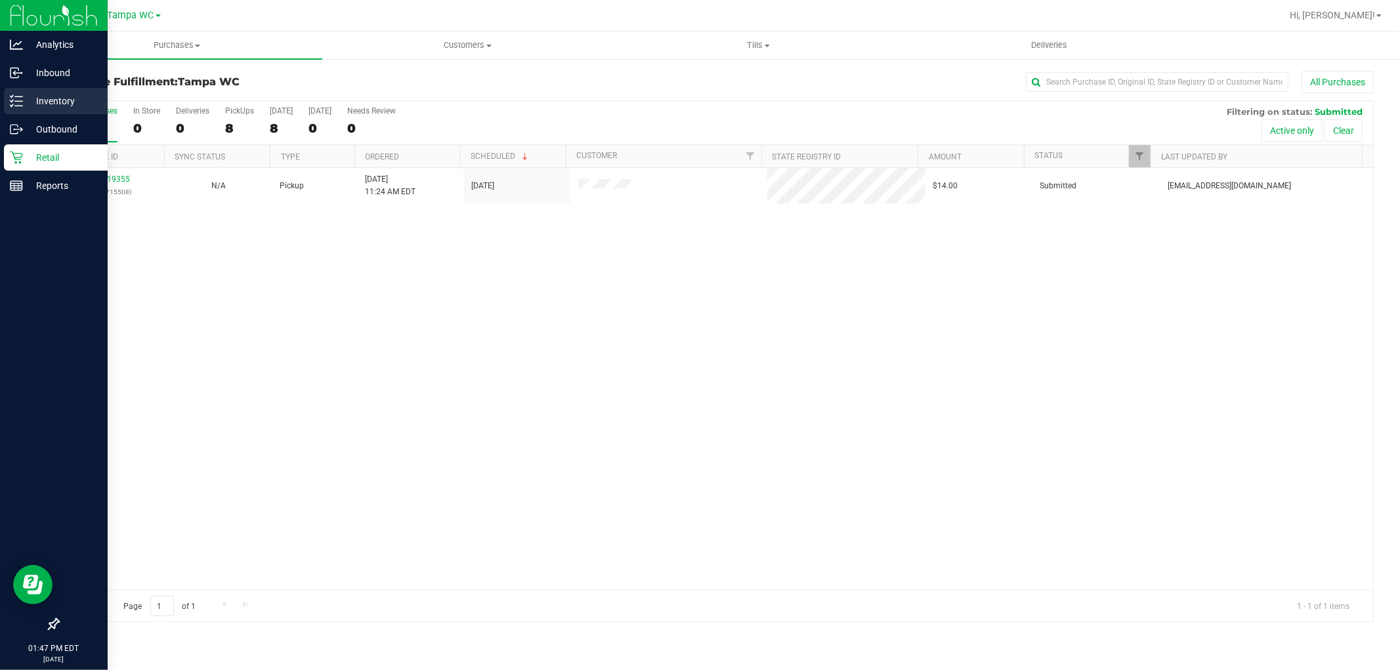
click at [38, 106] on p "Inventory" at bounding box center [62, 101] width 79 height 16
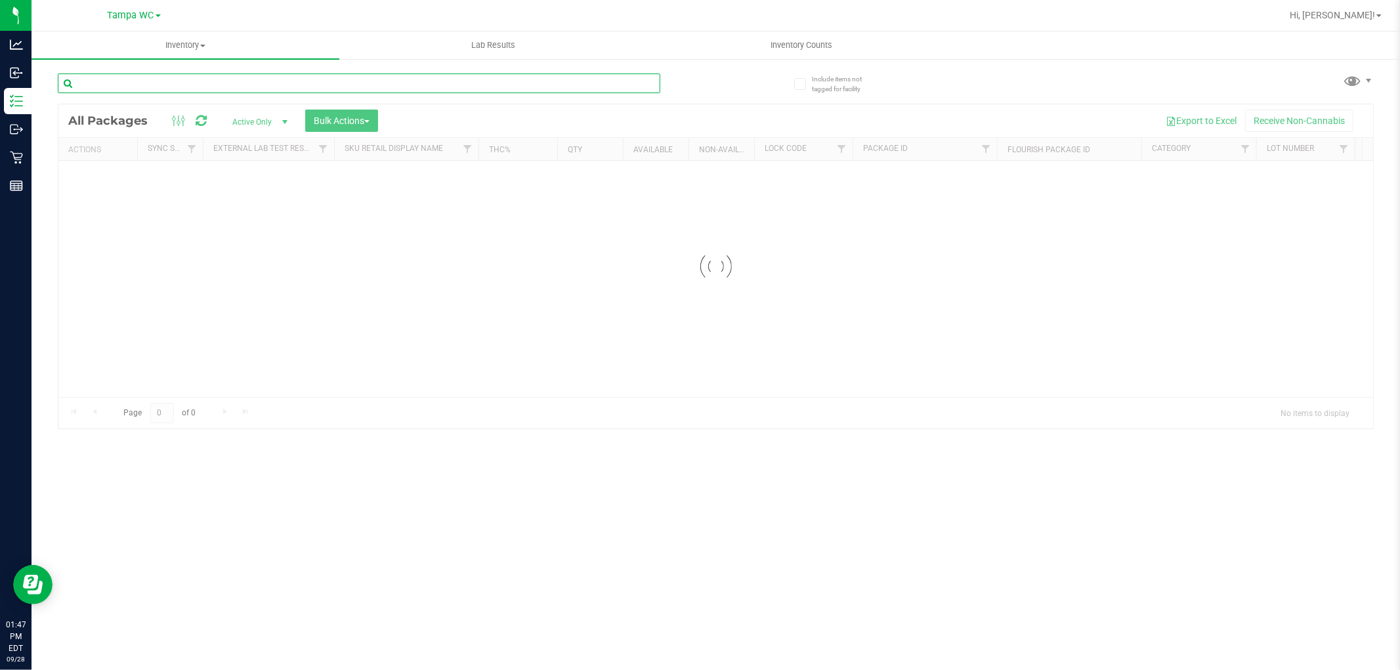
click at [138, 86] on input "text" at bounding box center [359, 83] width 602 height 20
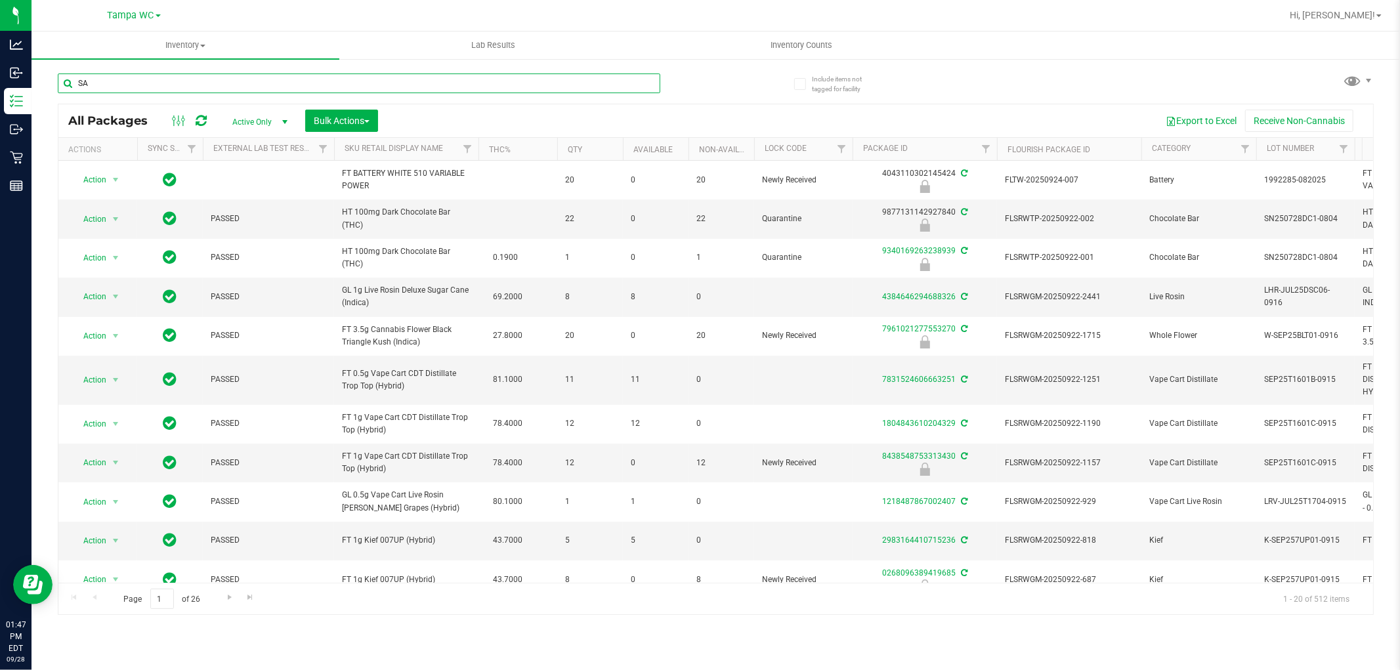
type input "S"
type input "7g"
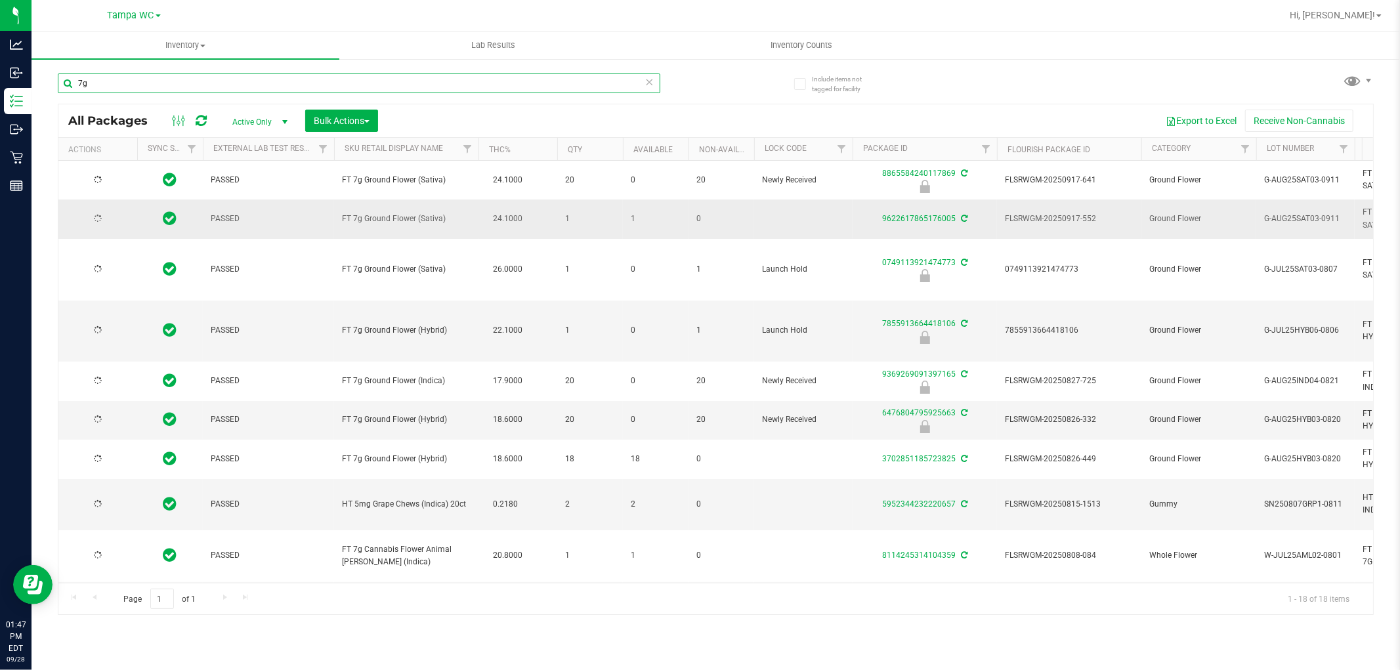
type input "2026-02-17"
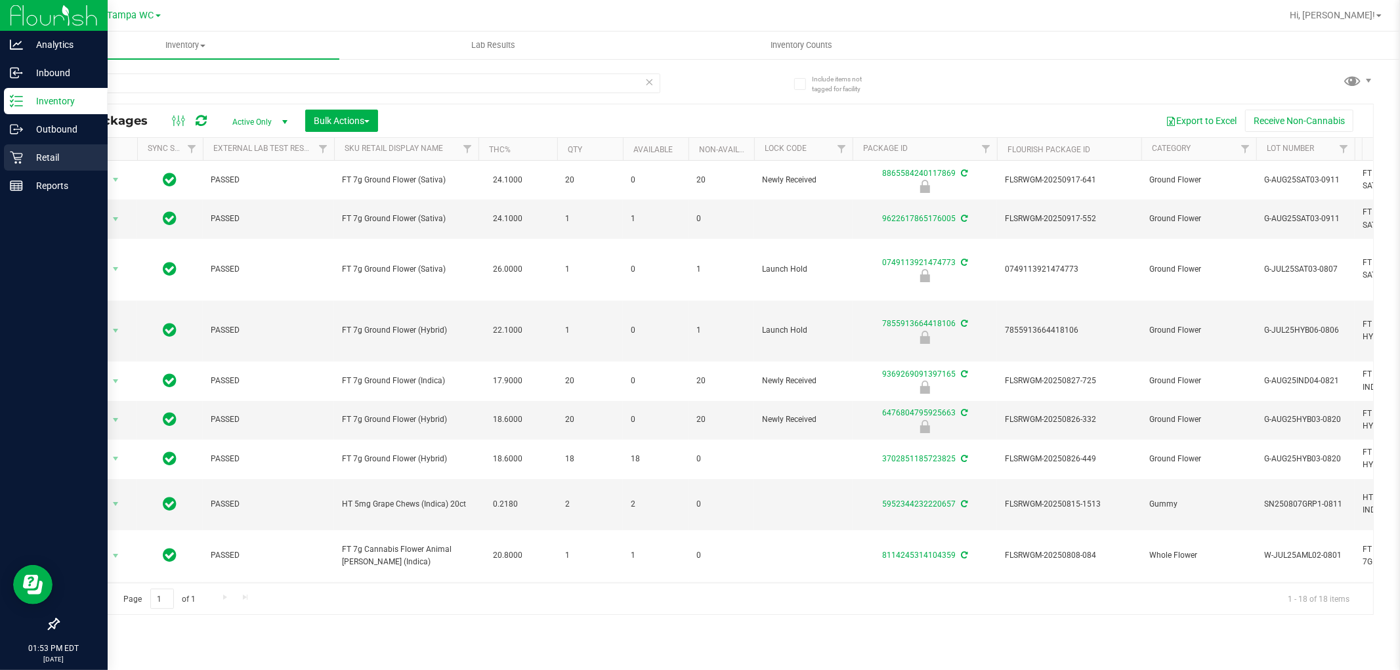
click at [23, 167] on div "Retail" at bounding box center [56, 157] width 104 height 26
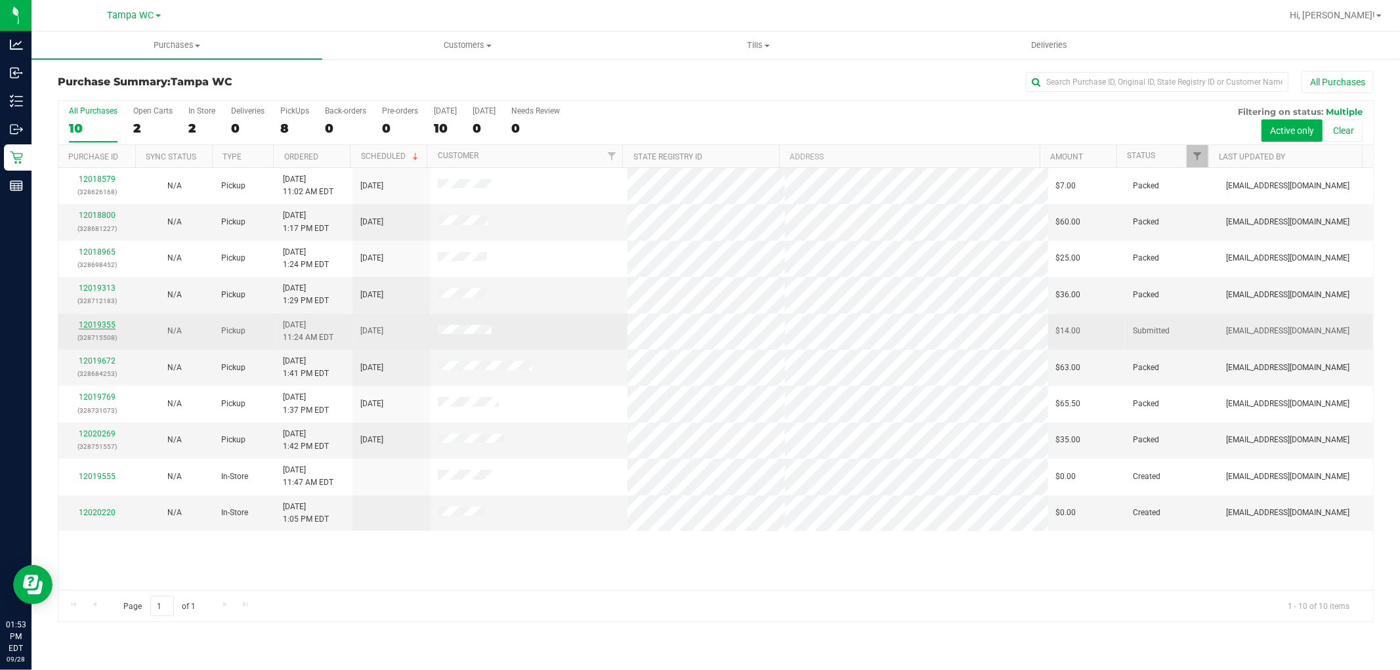
click at [110, 329] on link "12019355" at bounding box center [97, 324] width 37 height 9
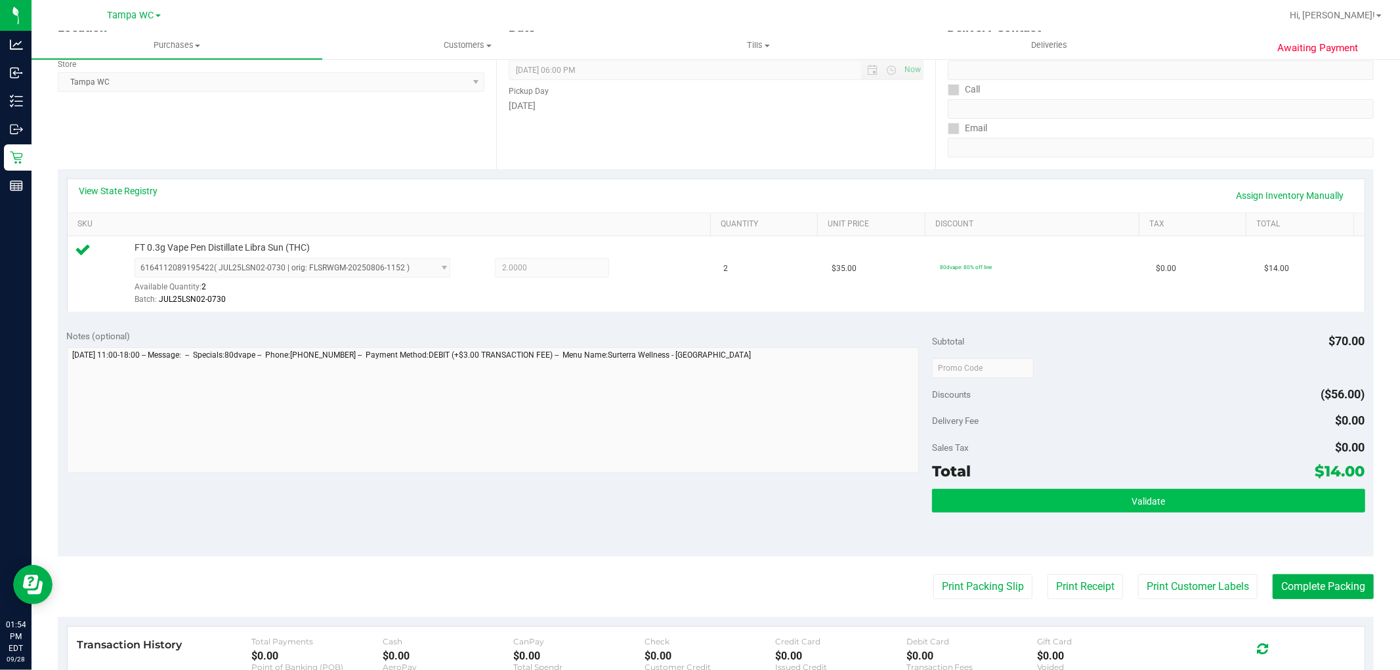
scroll to position [404, 0]
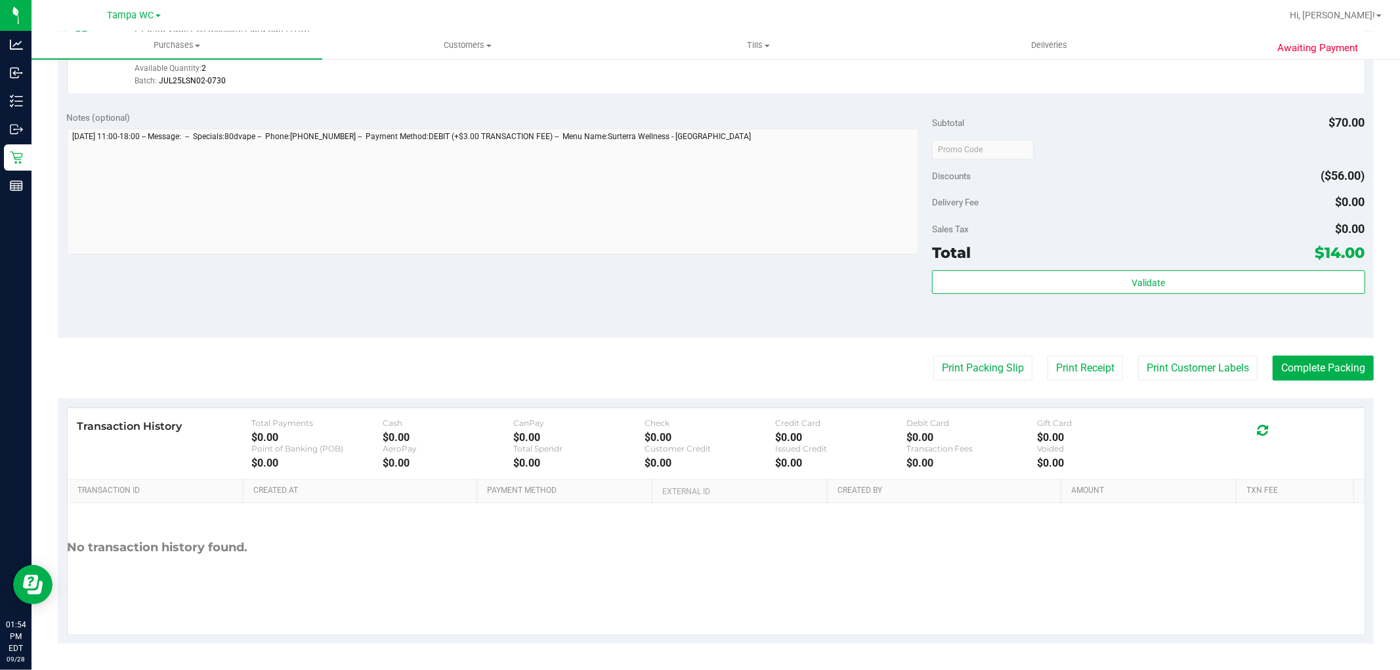
click at [698, 257] on div "Total $14.00" at bounding box center [1148, 253] width 432 height 24
click at [698, 268] on div "Subtotal $70.00 Discounts ($56.00) Delivery Fee $0.00 Sales Tax $0.00 Total $14…" at bounding box center [1148, 220] width 432 height 219
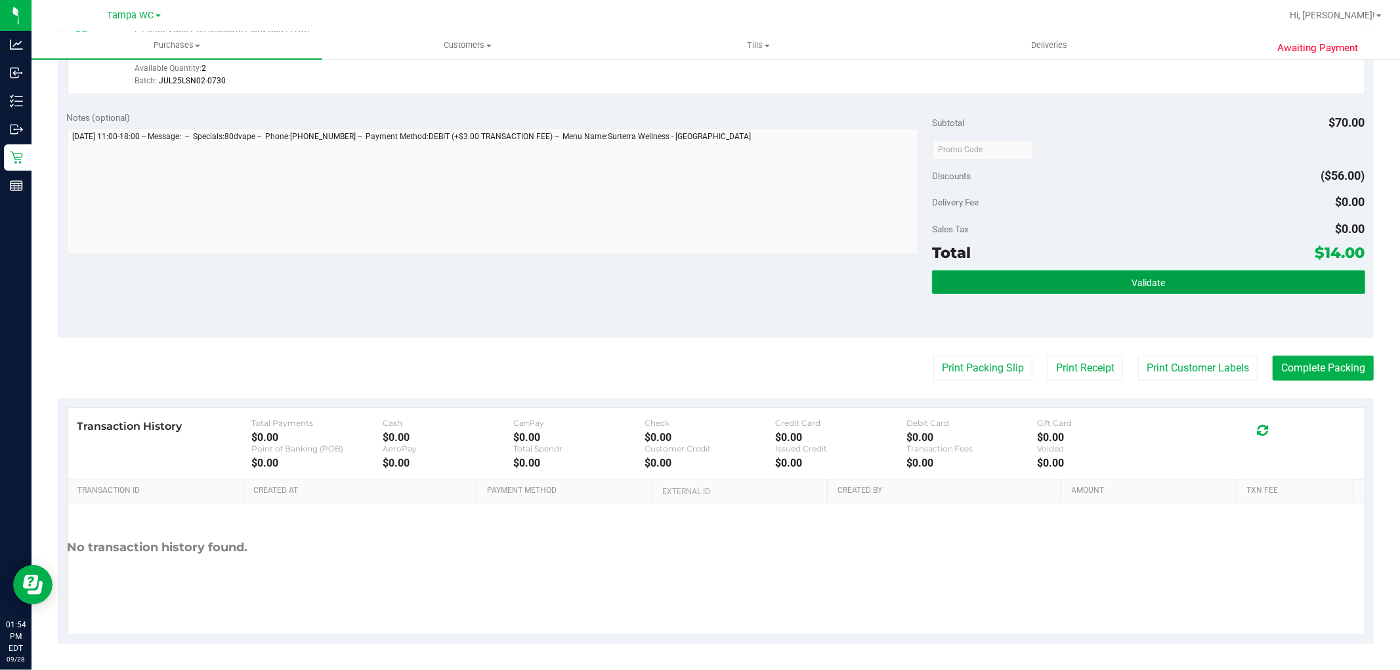
click at [698, 283] on button "Validate" at bounding box center [1148, 282] width 432 height 24
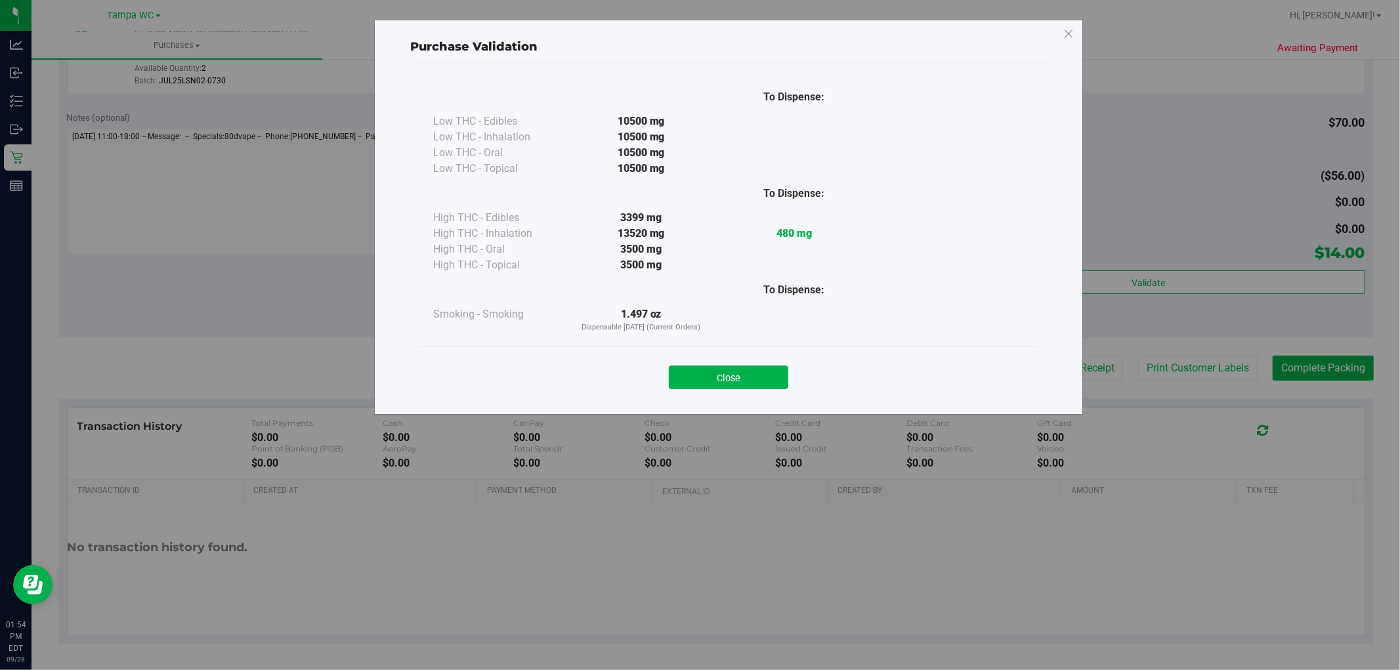
click at [698, 221] on div "Purchase Validation To Dispense: Low THC - Edibles 10500 mg" at bounding box center [705, 335] width 1410 height 670
drag, startPoint x: 1112, startPoint y: 215, endPoint x: 740, endPoint y: 388, distance: 410.8
click at [698, 388] on button "Close" at bounding box center [728, 378] width 119 height 24
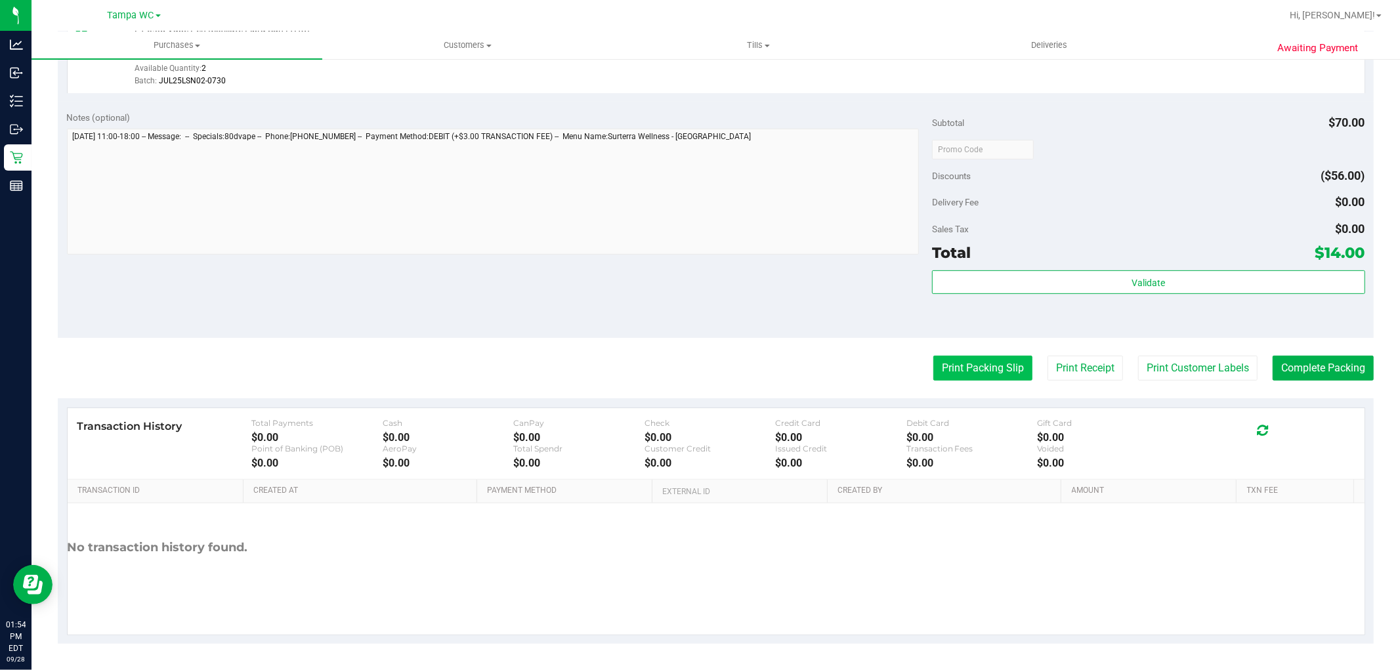
click at [698, 358] on button "Print Packing Slip" at bounding box center [982, 368] width 99 height 25
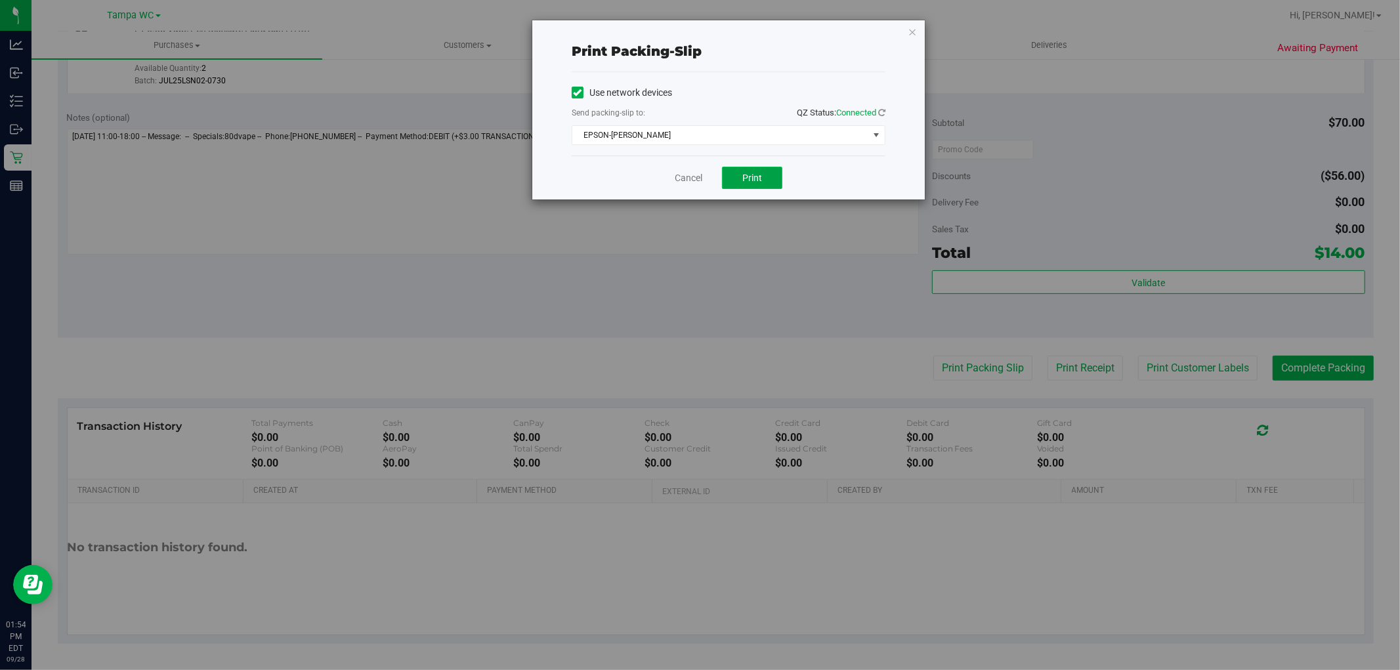
click at [698, 175] on span "Print" at bounding box center [752, 178] width 20 height 10
click at [673, 198] on div "Cancel Print" at bounding box center [729, 178] width 314 height 44
click at [682, 173] on link "Cancel" at bounding box center [689, 178] width 28 height 14
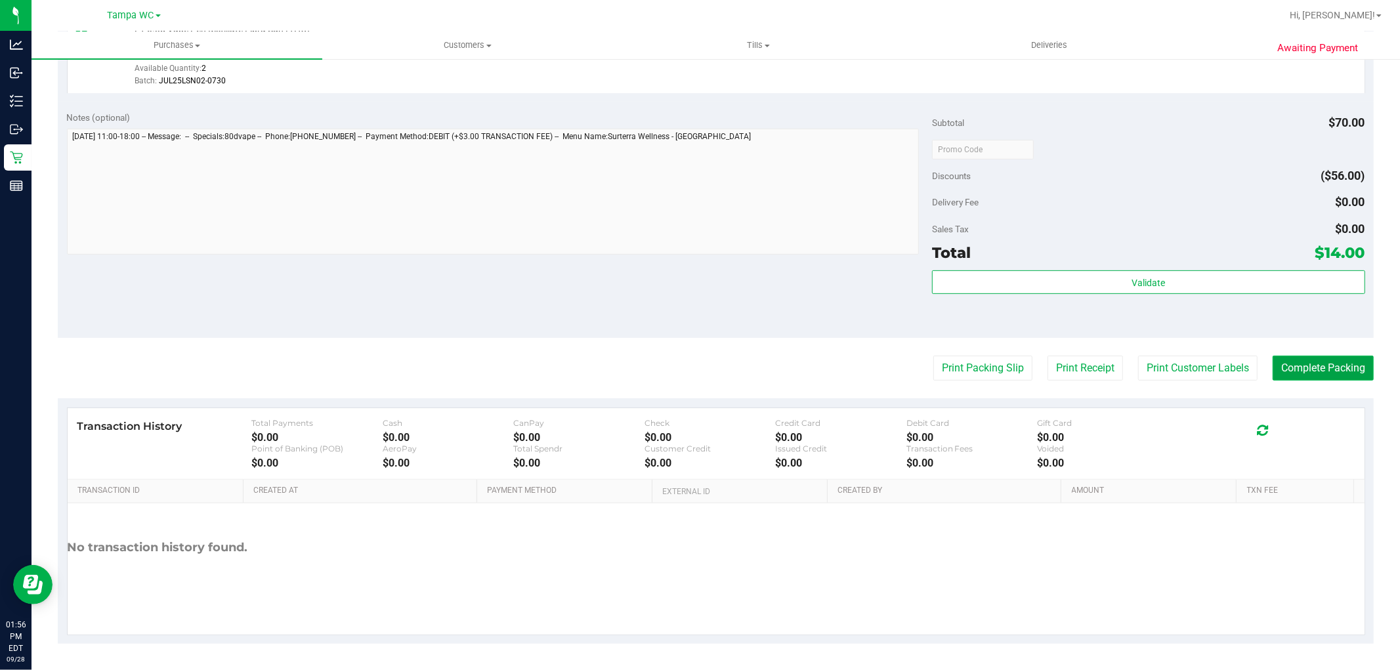
click at [698, 371] on button "Complete Packing" at bounding box center [1322, 368] width 101 height 25
